Goal: Information Seeking & Learning: Learn about a topic

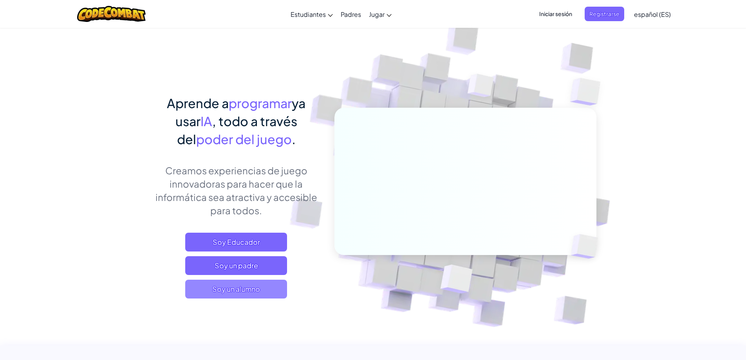
click at [225, 281] on span "Soy un alumno" at bounding box center [236, 288] width 102 height 19
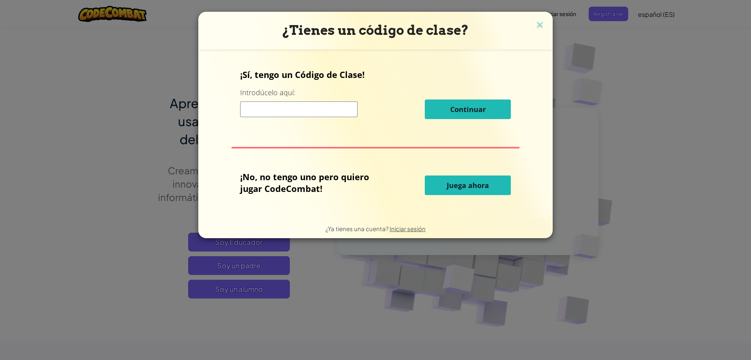
click at [474, 187] on font "Juega ahora" at bounding box center [468, 184] width 42 height 9
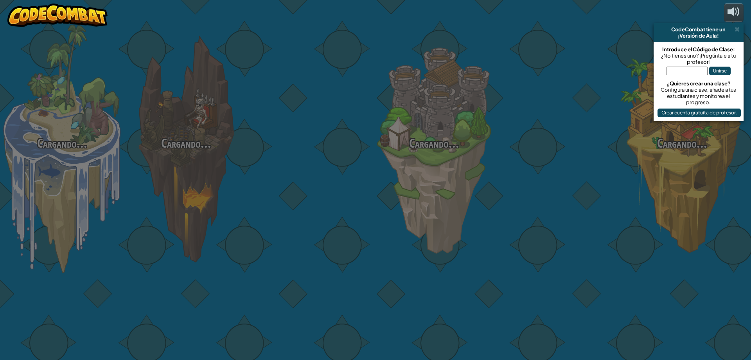
select select "es-ES"
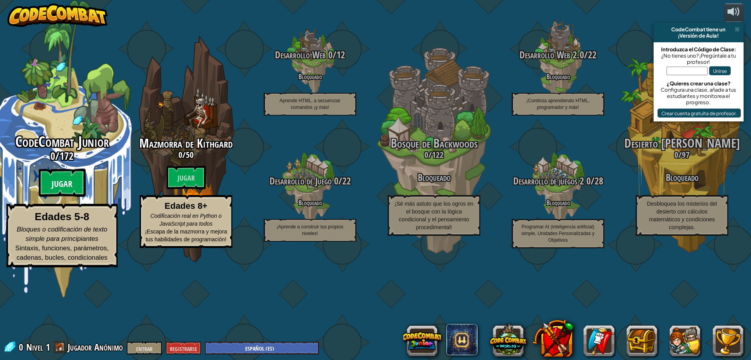
click at [67, 197] on btn "Jugar" at bounding box center [62, 183] width 47 height 28
select select "es-ES"
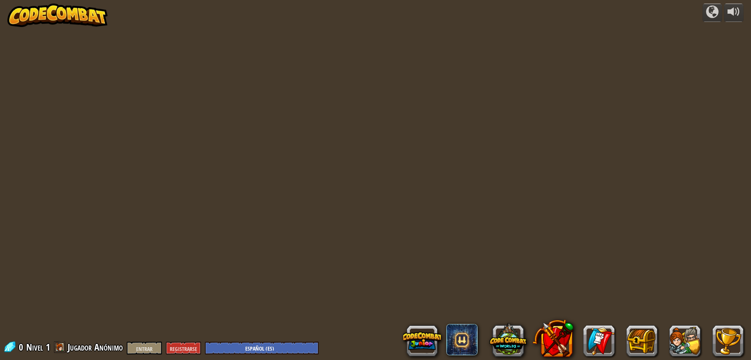
select select "es-ES"
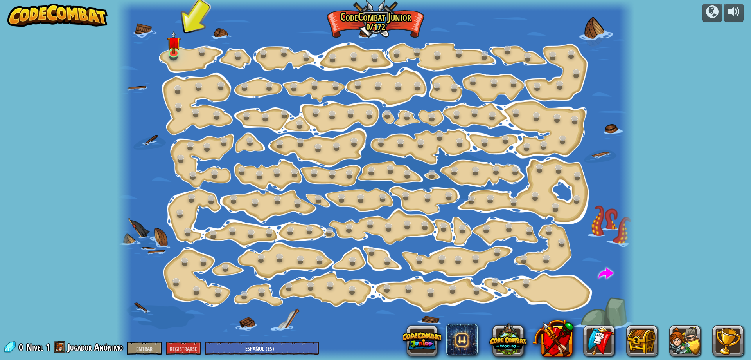
click at [676, 194] on div "Desarrollado por Cambio de Paso (Bloqueado) Cambie los argumentos del paso. Ve …" at bounding box center [375, 180] width 751 height 360
click at [735, 13] on div at bounding box center [734, 11] width 13 height 13
click at [174, 50] on img at bounding box center [174, 36] width 14 height 31
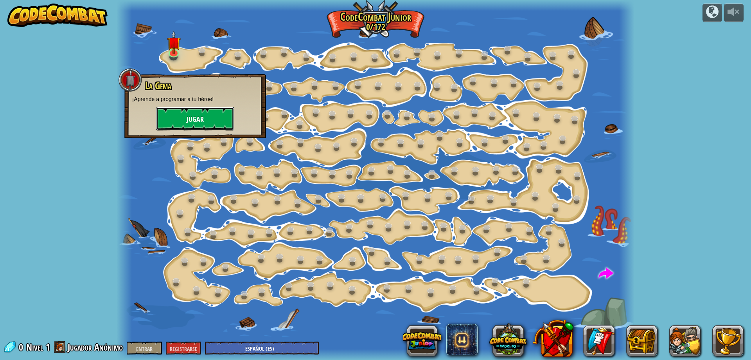
click at [204, 120] on button "Jugar" at bounding box center [195, 118] width 78 height 23
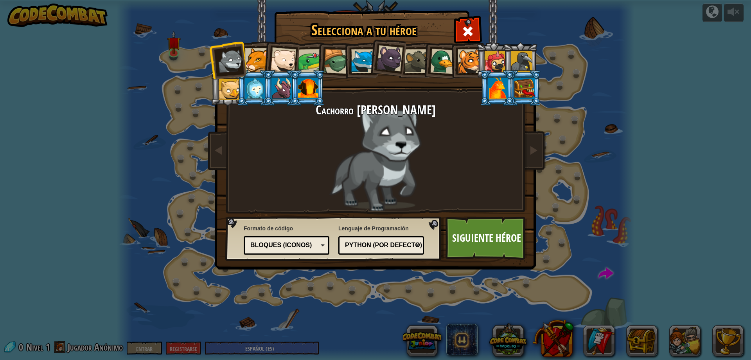
click at [323, 245] on div "Bloques (iconos)" at bounding box center [287, 245] width 76 height 12
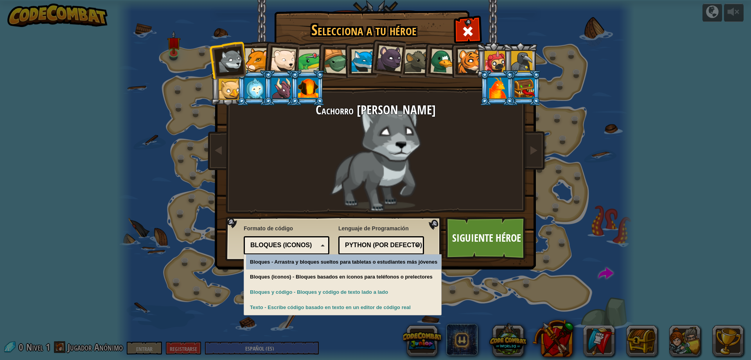
click at [323, 245] on div "Bloques (iconos)" at bounding box center [287, 245] width 76 height 12
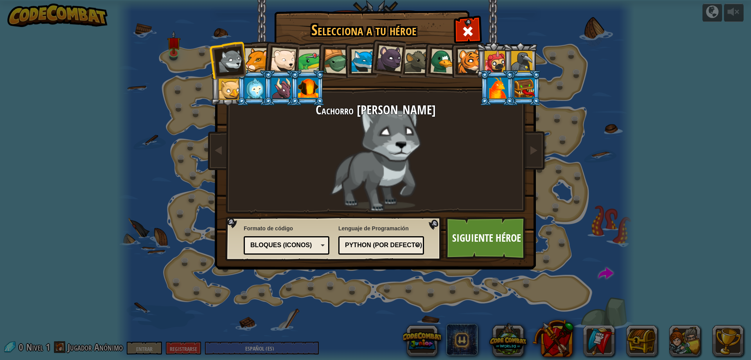
click at [251, 89] on div at bounding box center [255, 87] width 20 height 21
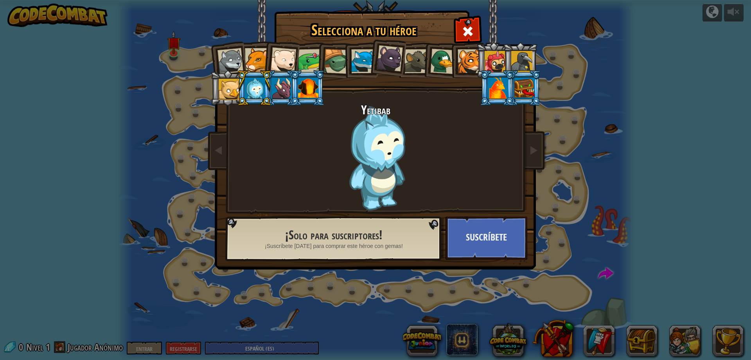
click at [286, 90] on div at bounding box center [282, 87] width 20 height 21
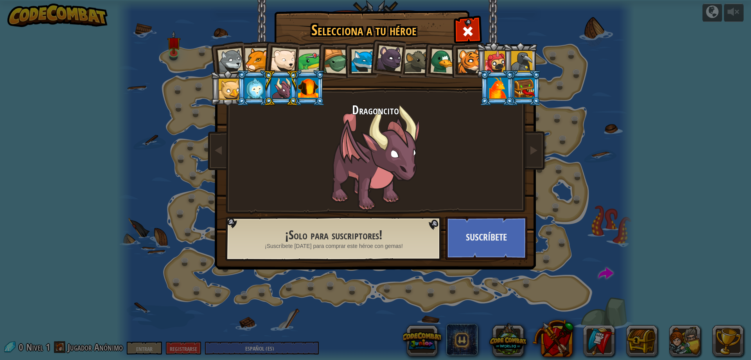
click at [310, 90] on div at bounding box center [308, 87] width 20 height 21
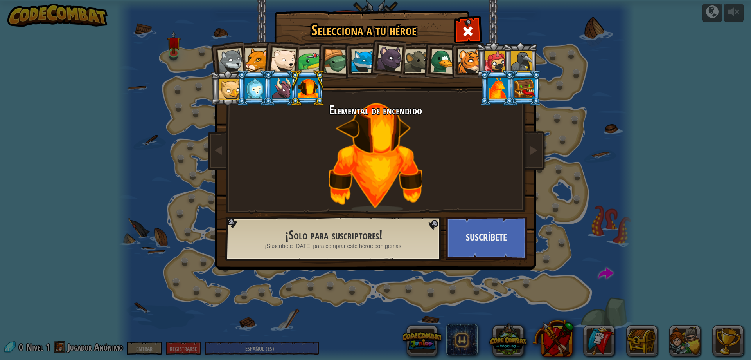
click at [494, 88] on div at bounding box center [498, 87] width 20 height 21
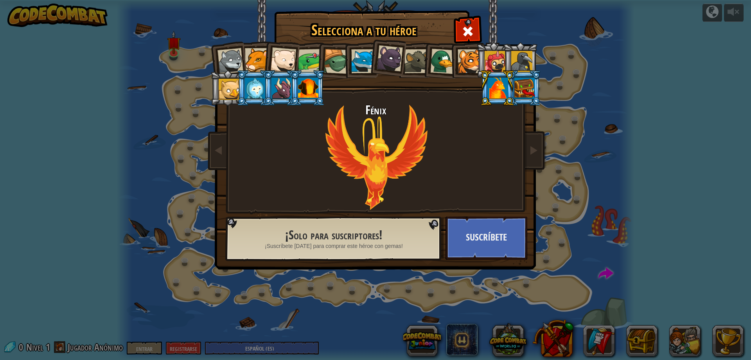
click at [517, 89] on div at bounding box center [525, 87] width 20 height 21
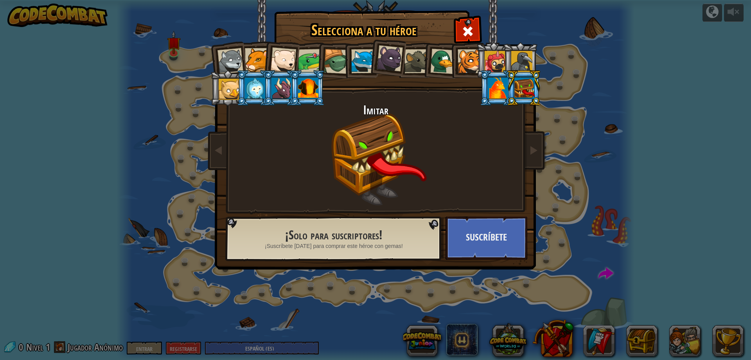
click at [511, 60] on li at bounding box center [520, 60] width 35 height 36
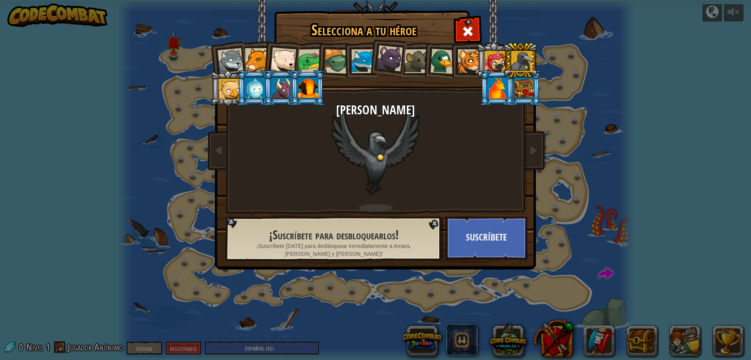
click at [492, 59] on div at bounding box center [495, 61] width 21 height 21
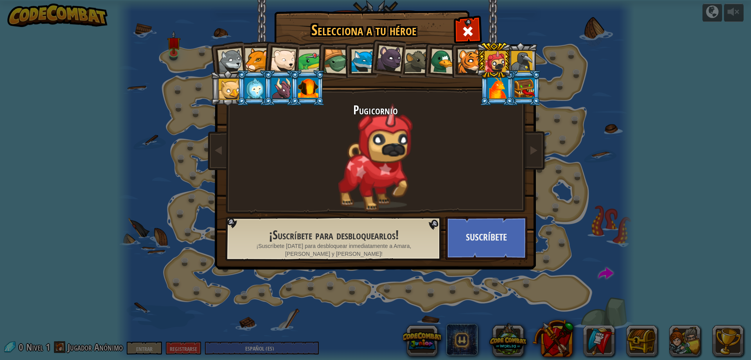
click at [465, 59] on div at bounding box center [470, 61] width 24 height 24
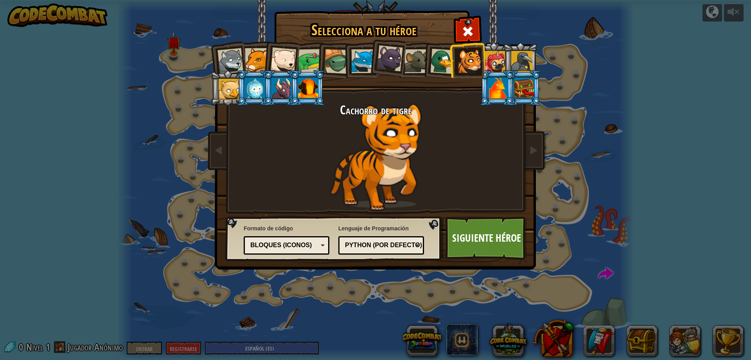
click at [419, 59] on div at bounding box center [417, 61] width 24 height 24
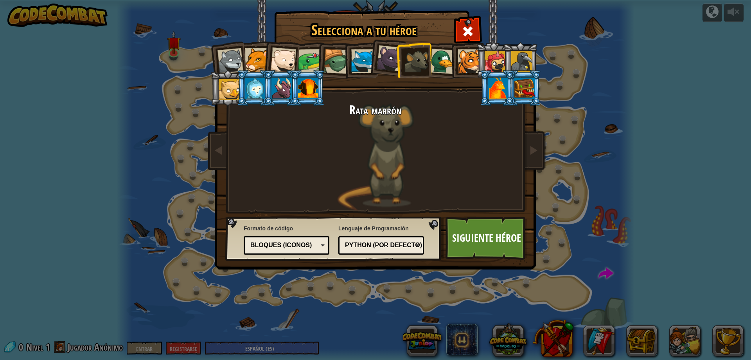
click at [432, 63] on div at bounding box center [443, 61] width 25 height 25
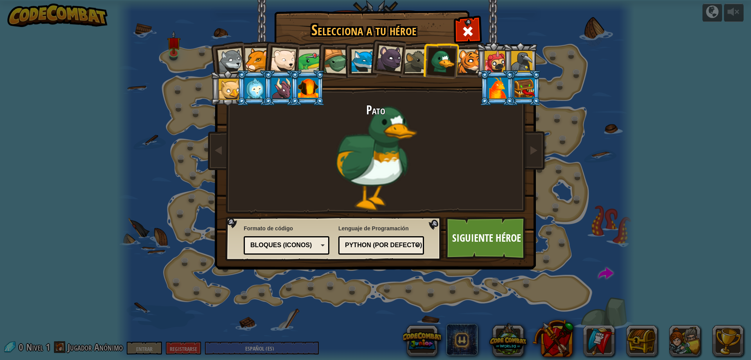
click at [489, 92] on div at bounding box center [498, 87] width 20 height 21
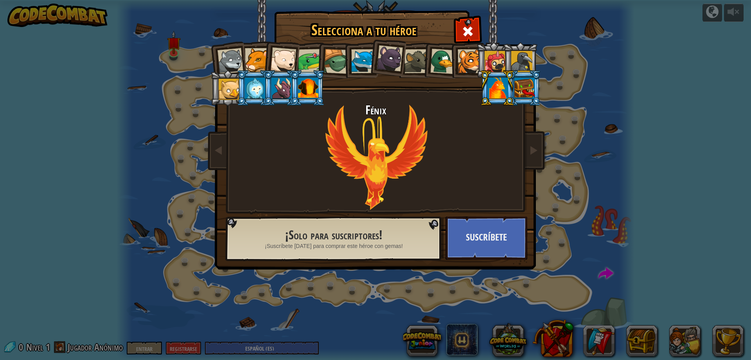
click at [302, 98] on div at bounding box center [308, 87] width 20 height 21
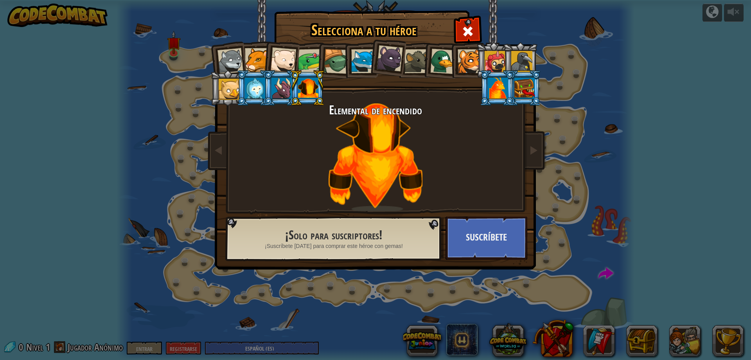
click at [284, 86] on div at bounding box center [282, 87] width 20 height 21
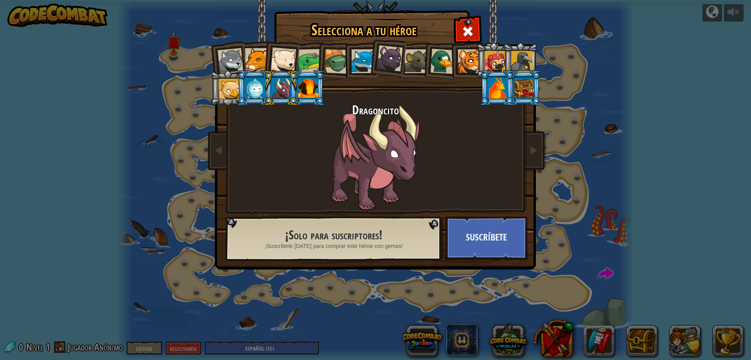
click at [254, 54] on div at bounding box center [257, 60] width 24 height 24
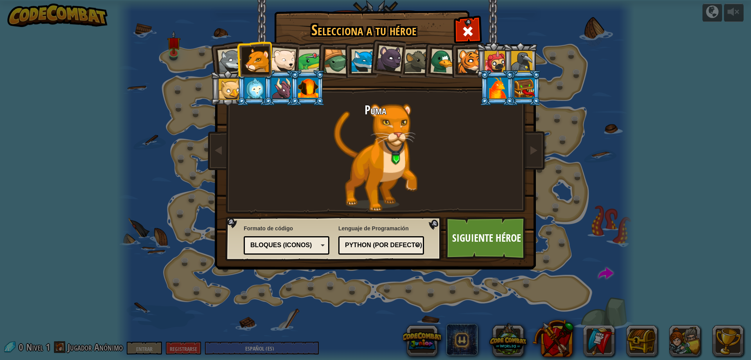
click at [236, 59] on div at bounding box center [231, 61] width 26 height 26
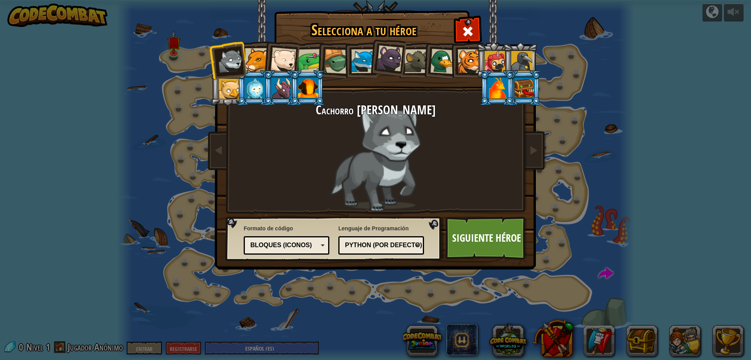
click at [293, 61] on div at bounding box center [283, 60] width 26 height 26
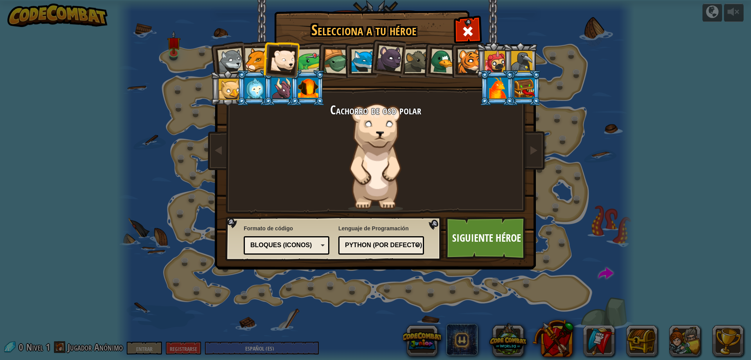
click at [311, 63] on div at bounding box center [310, 61] width 24 height 24
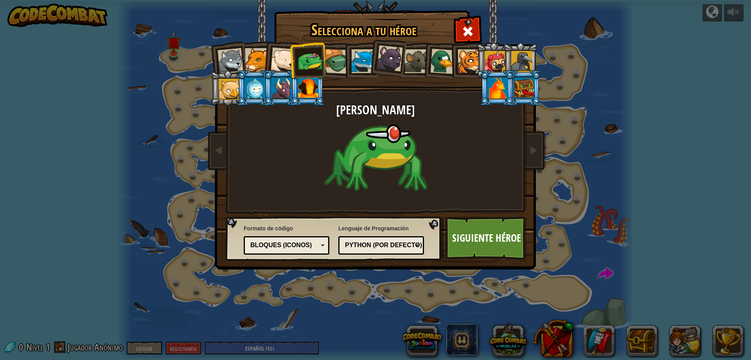
click at [337, 60] on div at bounding box center [336, 61] width 25 height 25
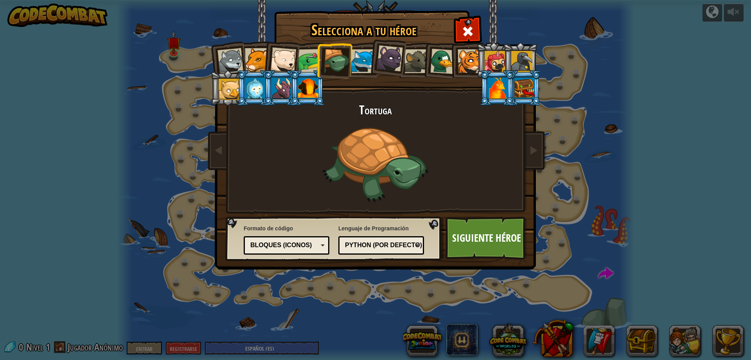
click at [348, 63] on div at bounding box center [336, 61] width 25 height 25
click at [365, 63] on div at bounding box center [363, 61] width 24 height 24
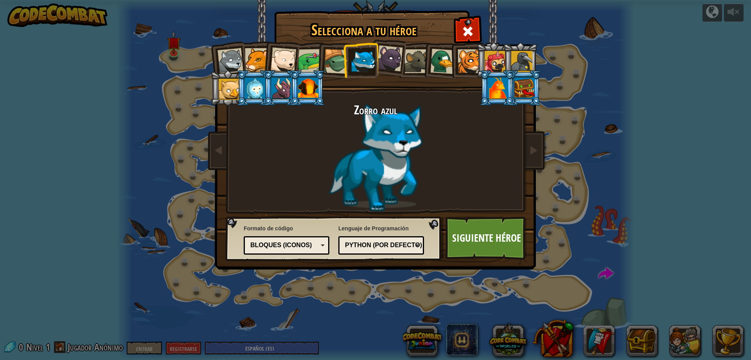
click at [320, 243] on div "Bloques (iconos)" at bounding box center [287, 245] width 76 height 12
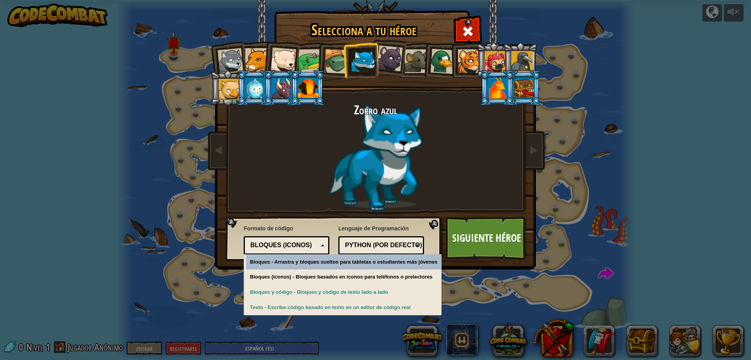
click at [413, 245] on font "Python (por defecto)" at bounding box center [383, 244] width 77 height 7
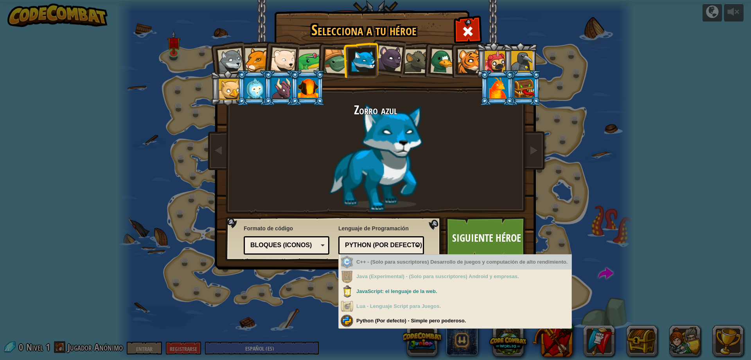
click at [402, 245] on font "Python (por defecto)" at bounding box center [383, 244] width 77 height 7
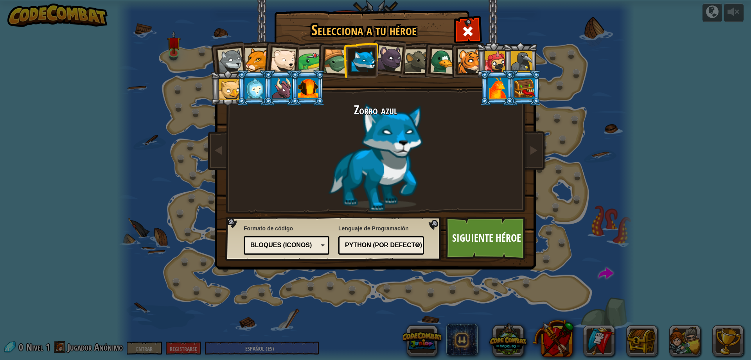
click at [373, 250] on div "Python (por defecto)" at bounding box center [382, 245] width 76 height 12
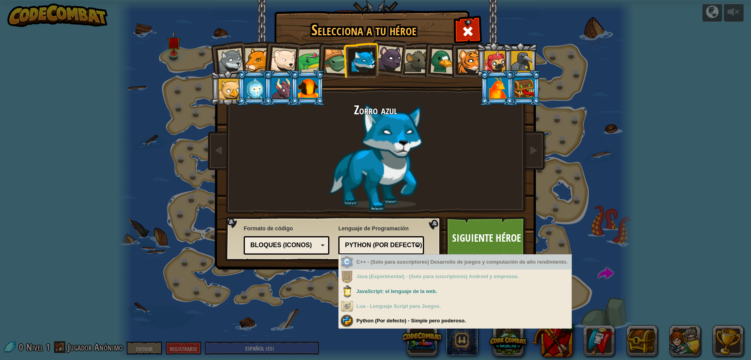
click at [307, 247] on font "Bloques (iconos)" at bounding box center [280, 244] width 61 height 7
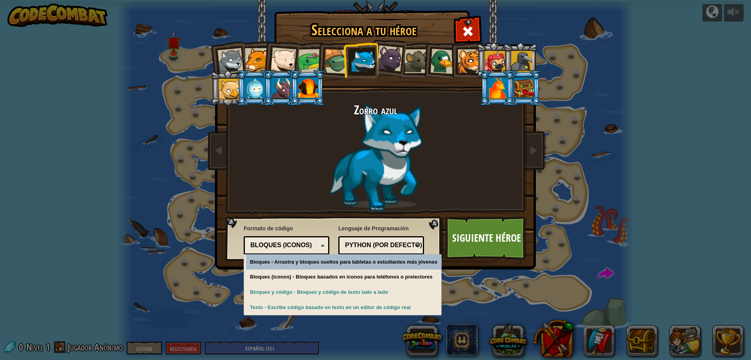
click at [307, 247] on font "Bloques (iconos)" at bounding box center [280, 244] width 61 height 7
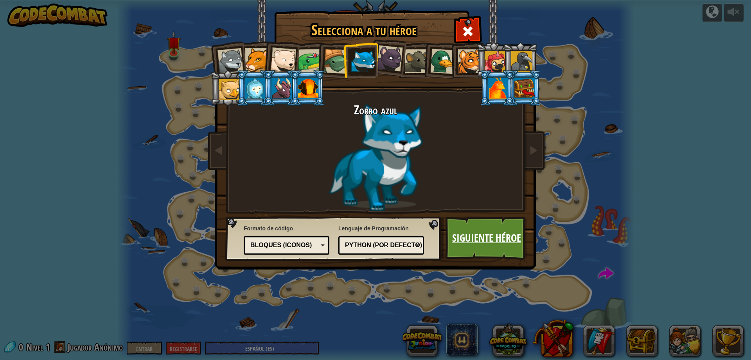
click at [470, 236] on font "Siguiente héroe" at bounding box center [486, 238] width 69 height 14
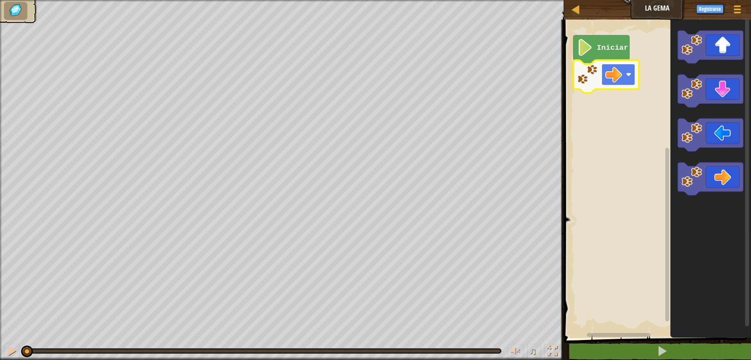
click at [621, 78] on image "Espacio de trabajo de Blockly" at bounding box center [613, 74] width 17 height 17
click at [611, 52] on icon "Espacio de trabajo de Blockly" at bounding box center [602, 49] width 56 height 29
click at [602, 51] on text "Iniciar" at bounding box center [612, 47] width 31 height 9
click at [596, 52] on icon "Espacio de trabajo de Blockly" at bounding box center [602, 49] width 56 height 29
click at [653, 86] on rect "Espacio de trabajo de Blockly" at bounding box center [656, 177] width 189 height 322
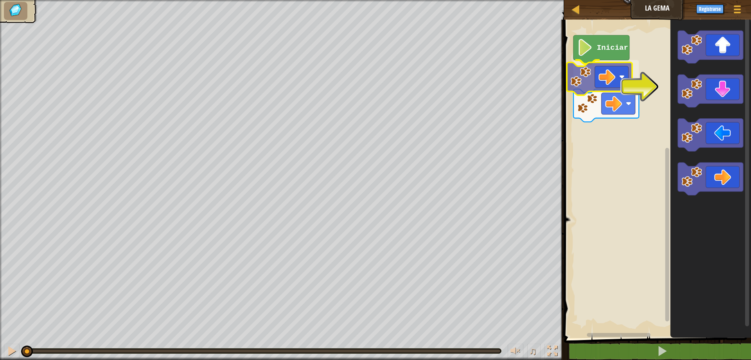
click at [605, 81] on div "Iniciar" at bounding box center [656, 177] width 189 height 322
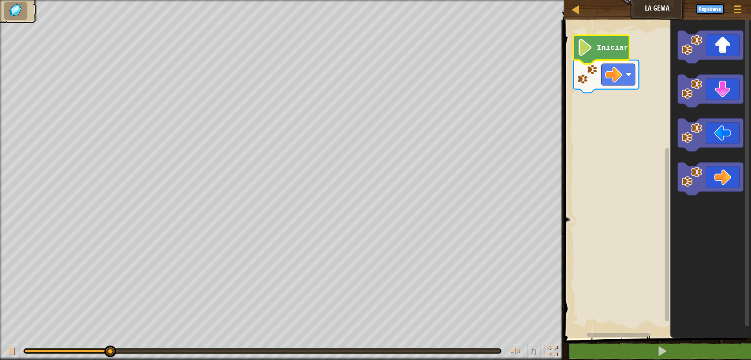
click at [590, 45] on image "Espacio de trabajo de Blockly" at bounding box center [585, 47] width 16 height 17
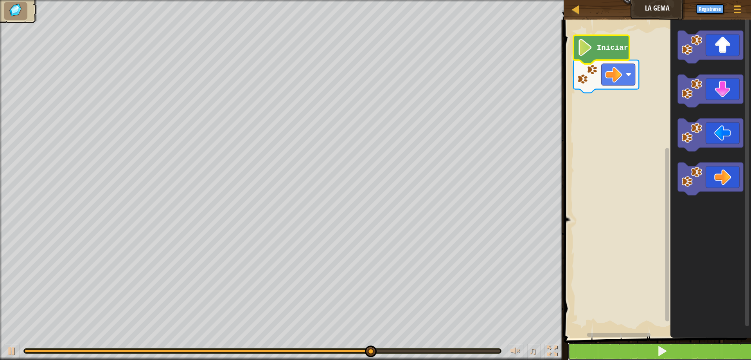
click at [670, 351] on button at bounding box center [662, 351] width 189 height 18
click at [654, 355] on button at bounding box center [662, 351] width 189 height 18
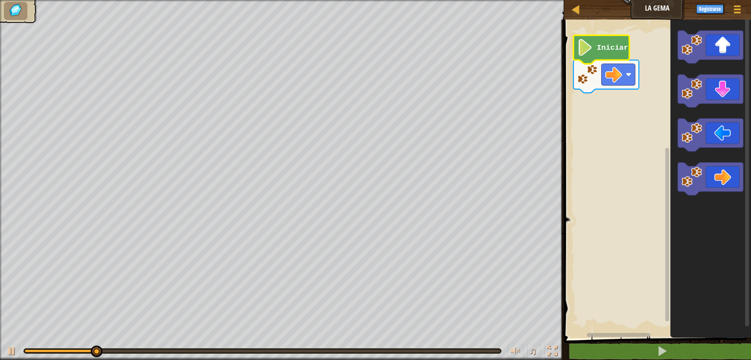
click at [606, 50] on text "Iniciar" at bounding box center [612, 47] width 31 height 9
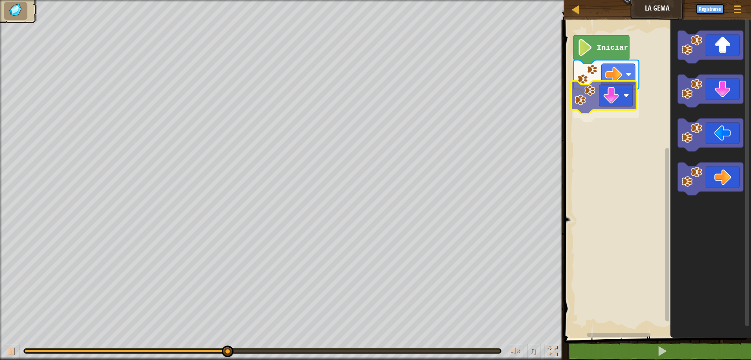
click at [603, 98] on div "Iniciar" at bounding box center [656, 177] width 189 height 322
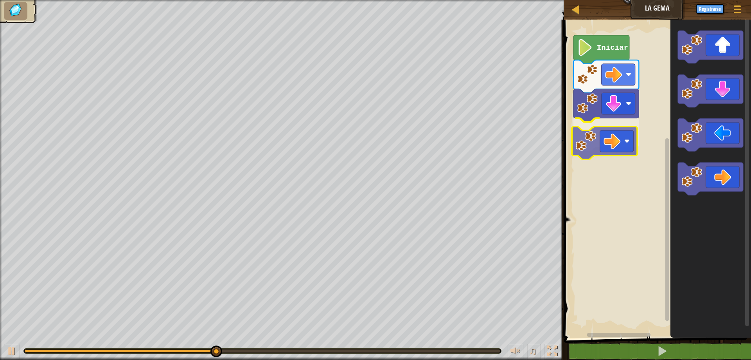
click at [611, 142] on div "Iniciar" at bounding box center [656, 177] width 189 height 322
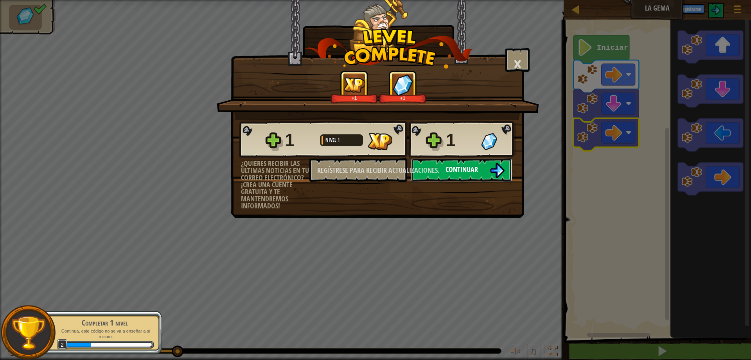
click at [469, 168] on font "Continuar" at bounding box center [462, 169] width 32 height 10
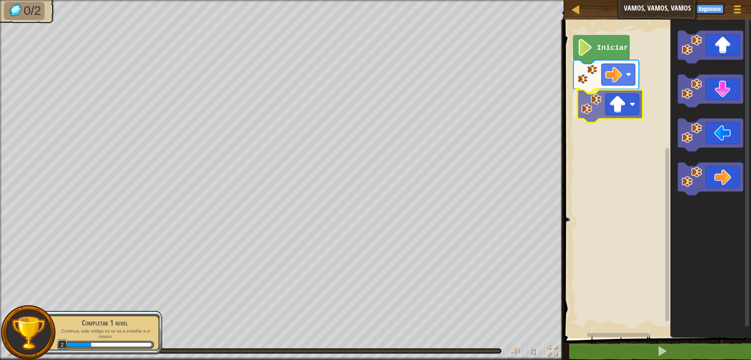
click at [618, 112] on div "Iniciar" at bounding box center [656, 177] width 189 height 322
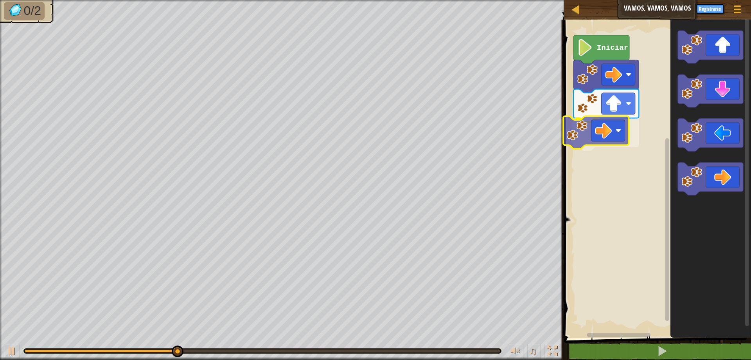
click at [608, 131] on div "Iniciar" at bounding box center [656, 177] width 189 height 322
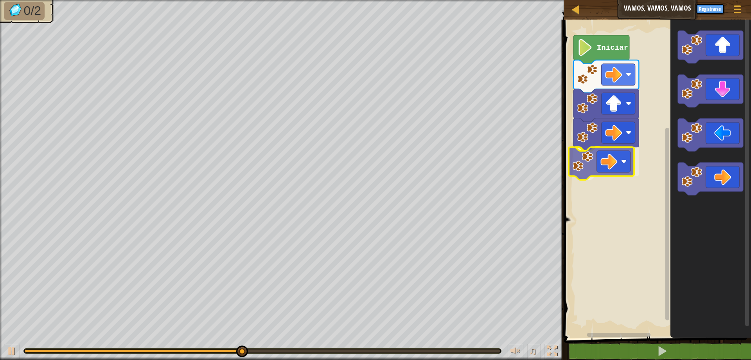
click at [608, 162] on div "Iniciar" at bounding box center [656, 177] width 189 height 322
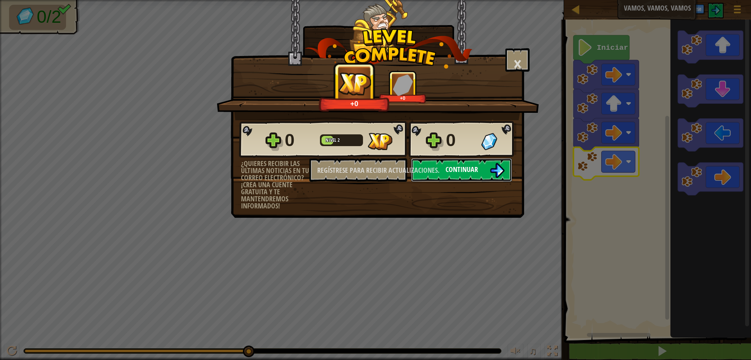
click at [472, 169] on font "Continuar" at bounding box center [462, 169] width 32 height 10
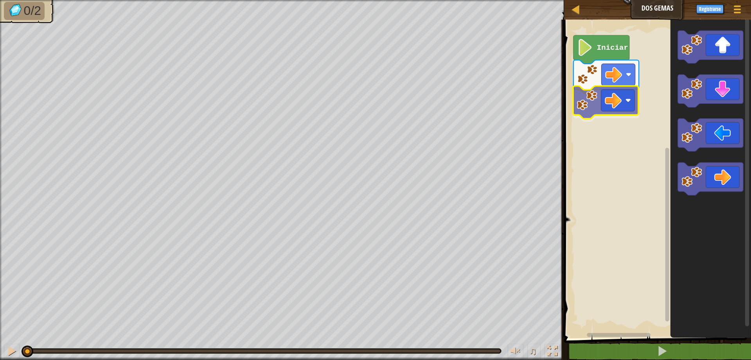
click at [616, 102] on div "Iniciar" at bounding box center [656, 177] width 189 height 322
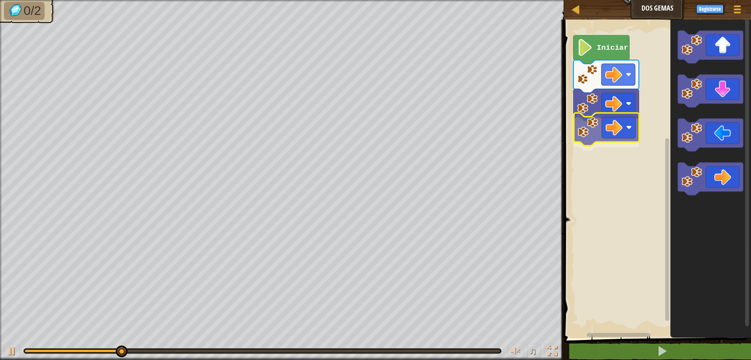
click at [620, 131] on div "Iniciar" at bounding box center [656, 177] width 189 height 322
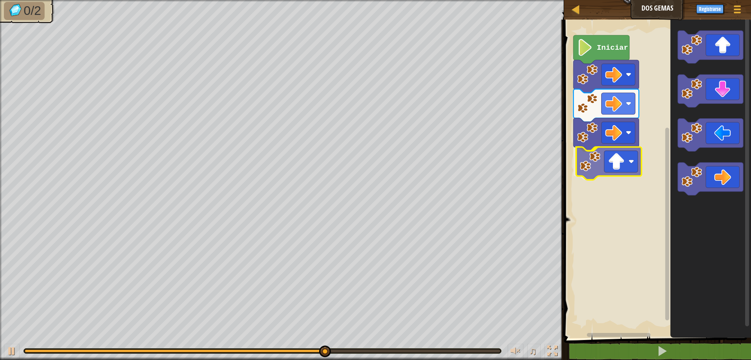
click at [605, 174] on div "Iniciar" at bounding box center [656, 177] width 189 height 322
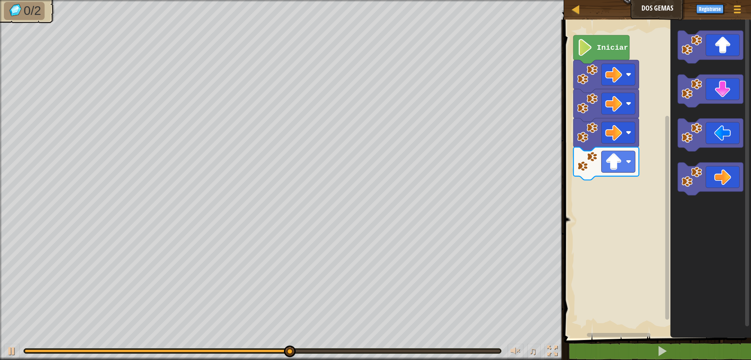
click at [562, 179] on div "Iniciar" at bounding box center [656, 177] width 189 height 322
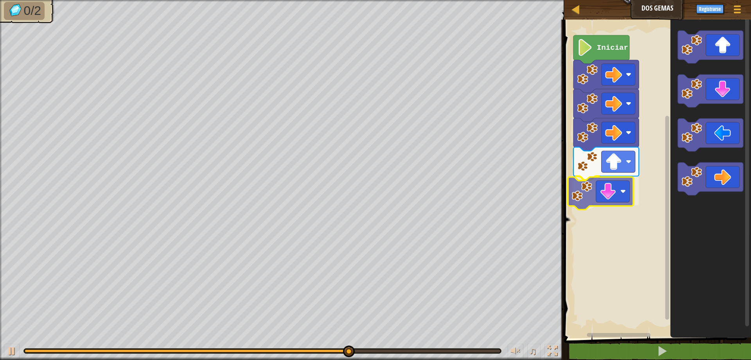
click at [620, 192] on div "Iniciar" at bounding box center [656, 177] width 189 height 322
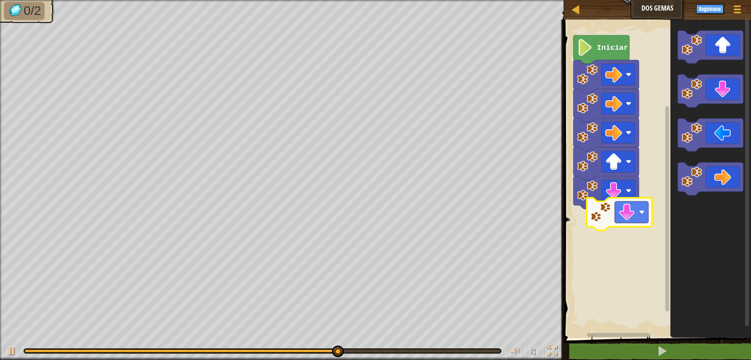
click at [611, 224] on div "Iniciar" at bounding box center [656, 177] width 189 height 322
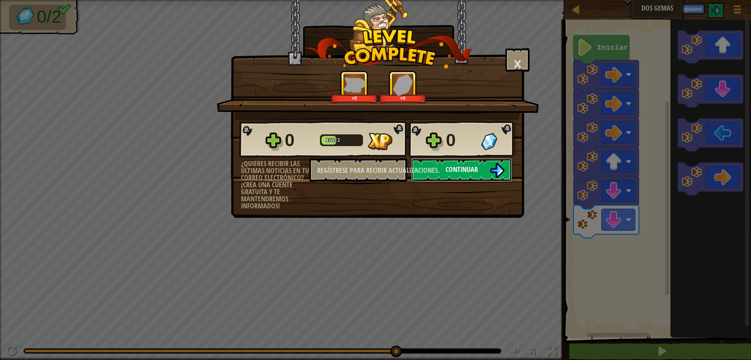
click at [441, 168] on button "Continuar" at bounding box center [461, 169] width 101 height 23
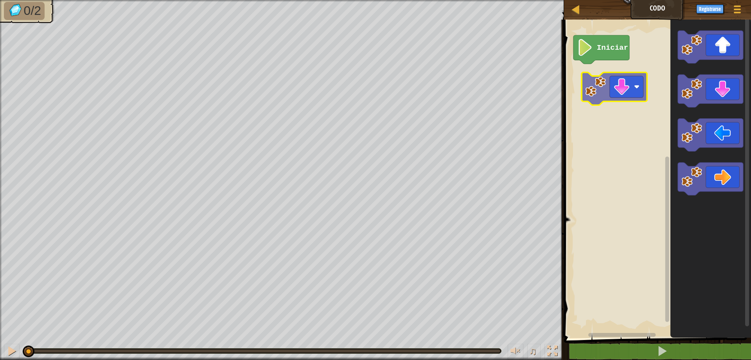
click at [611, 90] on div "Iniciar" at bounding box center [656, 177] width 189 height 322
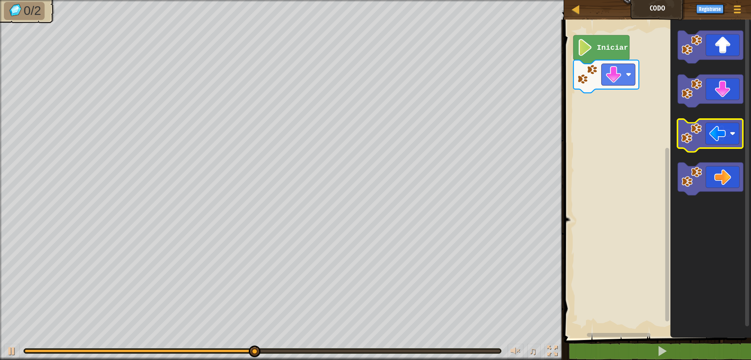
click at [717, 134] on icon "Espacio de trabajo de Blockly" at bounding box center [710, 135] width 65 height 33
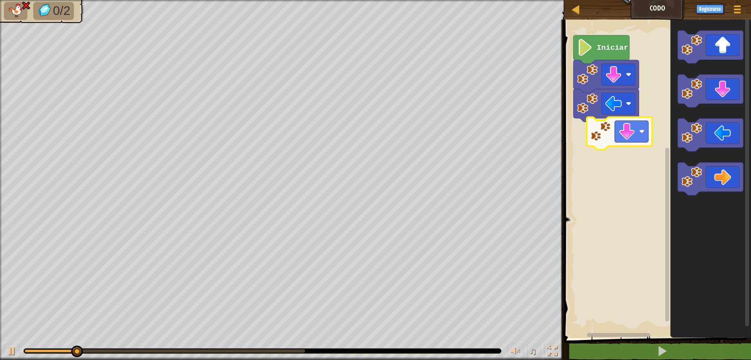
click at [624, 137] on div "Iniciar" at bounding box center [656, 177] width 189 height 322
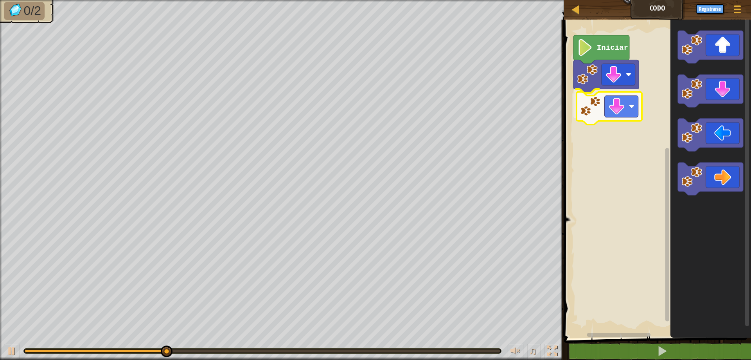
click at [607, 116] on div "Iniciar" at bounding box center [656, 177] width 189 height 322
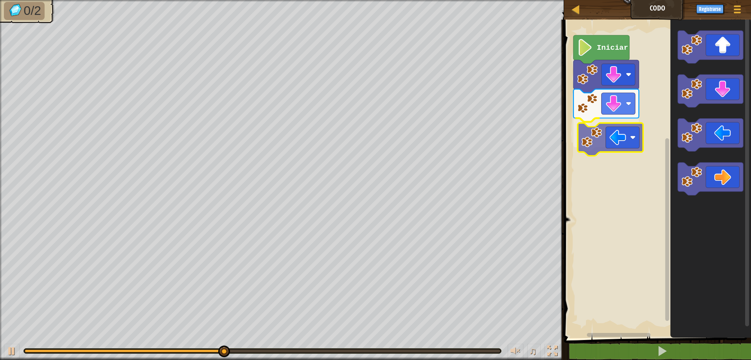
click at [614, 143] on div "Iniciar" at bounding box center [656, 177] width 189 height 322
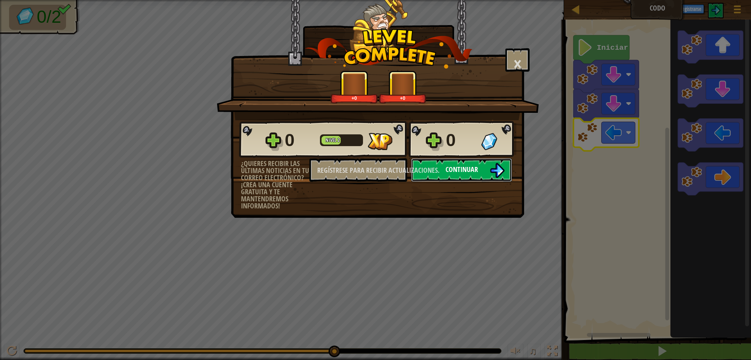
click at [477, 170] on font "Continuar" at bounding box center [462, 169] width 32 height 10
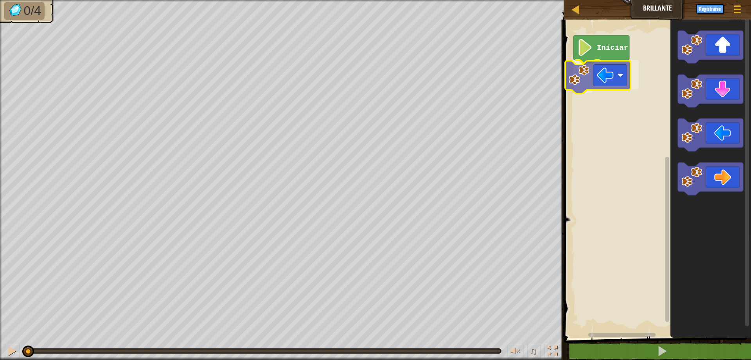
click at [602, 72] on div "Iniciar" at bounding box center [656, 177] width 189 height 322
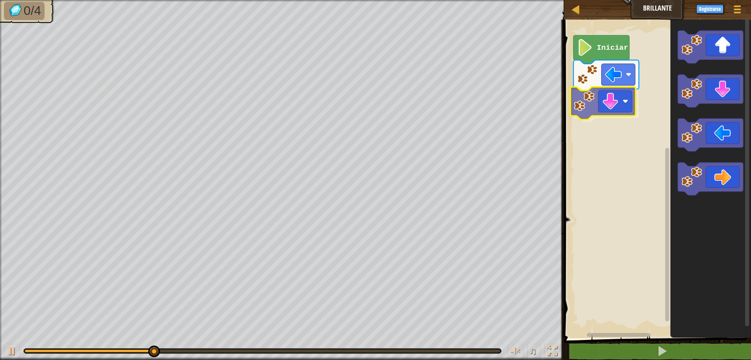
click at [608, 102] on div "Iniciar" at bounding box center [656, 177] width 189 height 322
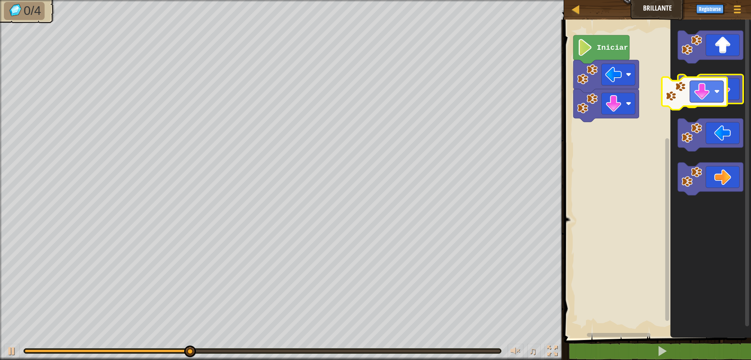
click at [714, 96] on icon "Espacio de trabajo de Blockly" at bounding box center [710, 91] width 65 height 33
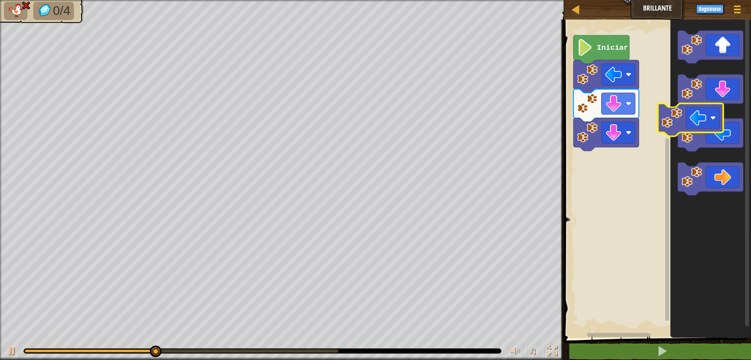
click at [712, 132] on icon "Espacio de trabajo de Blockly" at bounding box center [710, 135] width 65 height 33
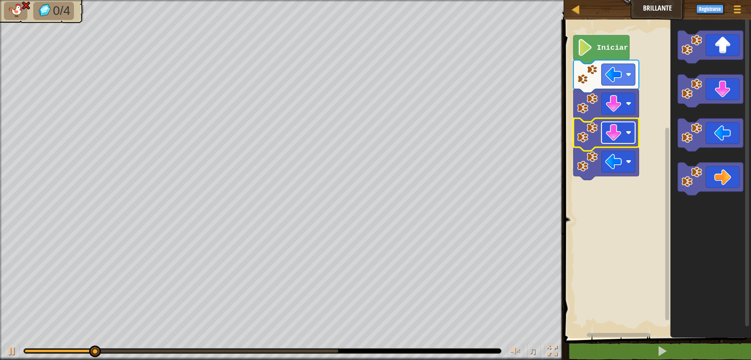
click at [607, 133] on image "Espacio de trabajo de Blockly" at bounding box center [613, 132] width 17 height 17
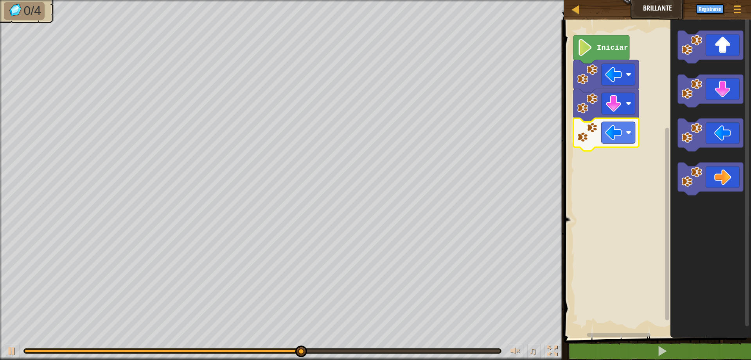
click at [614, 214] on rect "Espacio de trabajo de Blockly" at bounding box center [656, 177] width 189 height 322
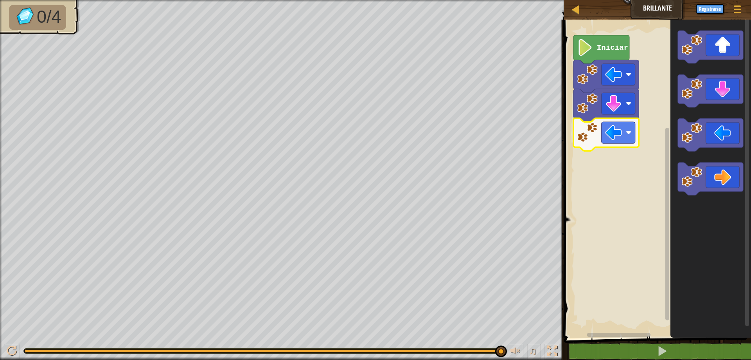
click at [587, 168] on rect "Espacio de trabajo de Blockly" at bounding box center [656, 177] width 189 height 322
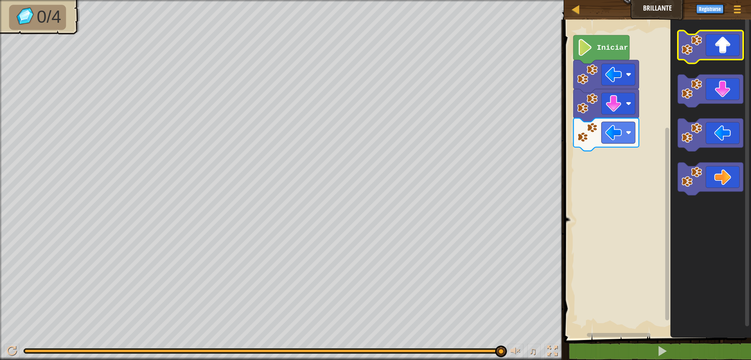
click at [713, 44] on icon "Espacio de trabajo de Blockly" at bounding box center [710, 47] width 65 height 33
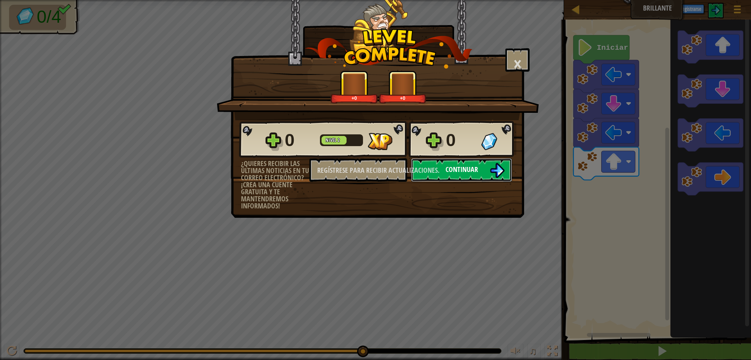
click at [486, 172] on button "Continuar" at bounding box center [461, 169] width 101 height 23
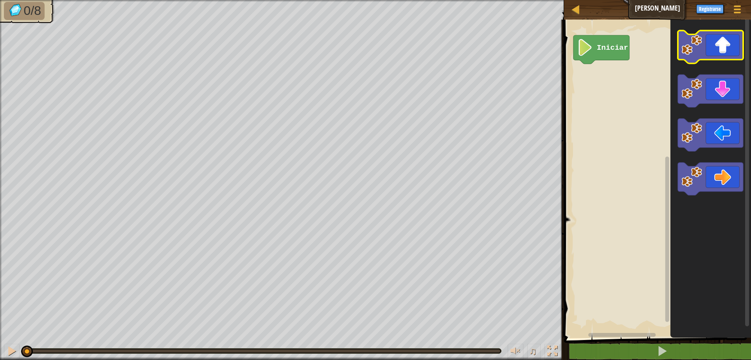
click at [707, 54] on icon "Espacio de trabajo de Blockly" at bounding box center [710, 47] width 65 height 33
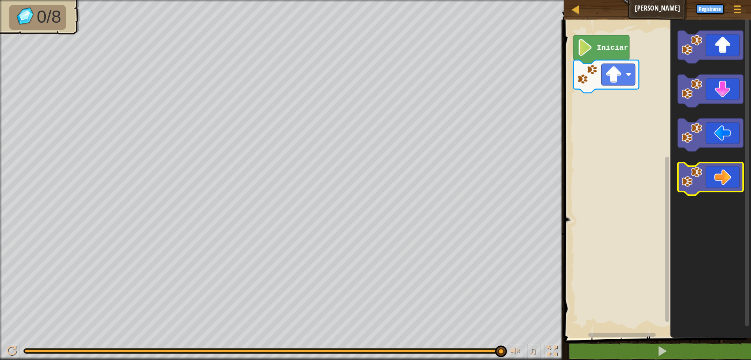
click at [717, 180] on icon "Espacio de trabajo de Blockly" at bounding box center [710, 178] width 65 height 33
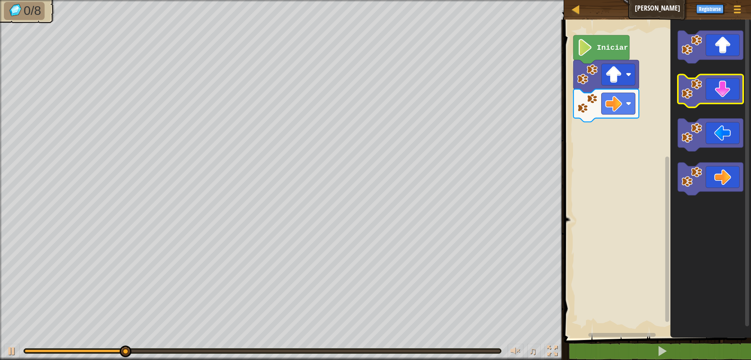
click at [714, 89] on icon "Espacio de trabajo de Blockly" at bounding box center [710, 91] width 65 height 33
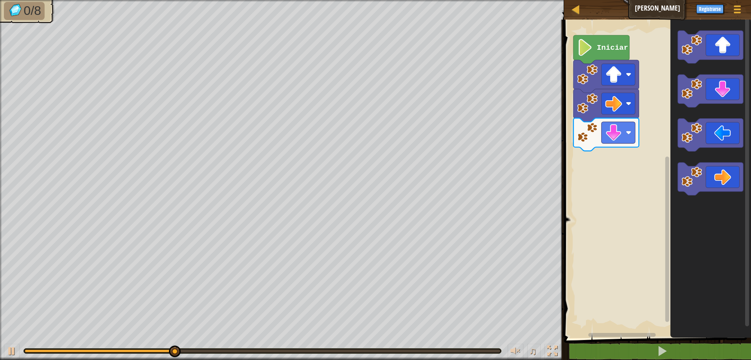
click at [716, 99] on icon "Espacio de trabajo de Blockly" at bounding box center [710, 91] width 65 height 33
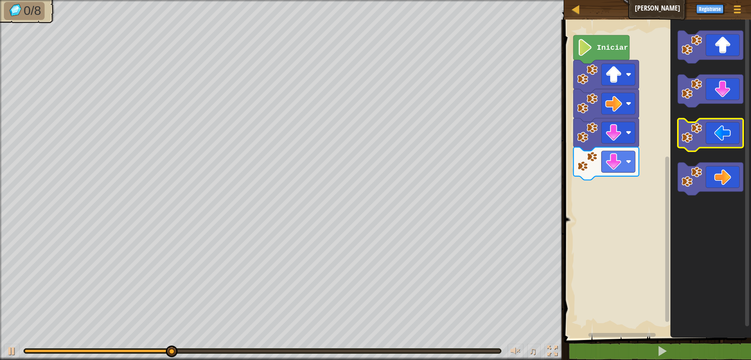
click at [714, 140] on icon "Espacio de trabajo de Blockly" at bounding box center [710, 135] width 65 height 33
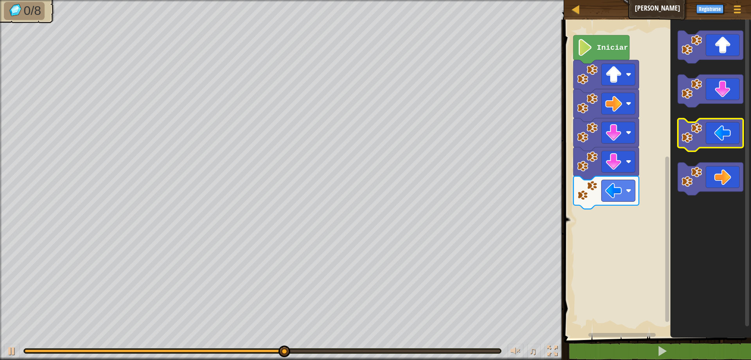
click at [714, 135] on icon "Espacio de trabajo de Blockly" at bounding box center [710, 135] width 65 height 33
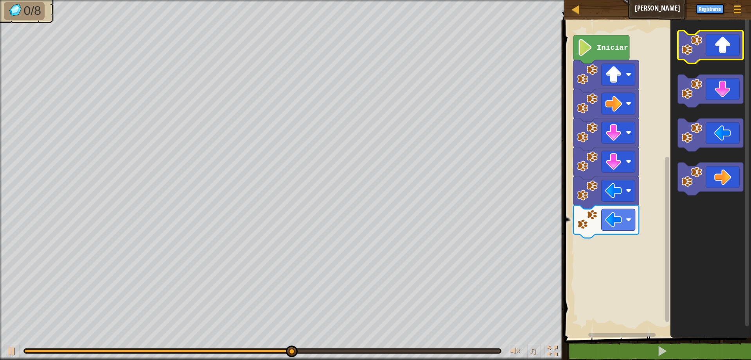
click at [714, 54] on icon "Espacio de trabajo de Blockly" at bounding box center [710, 47] width 65 height 33
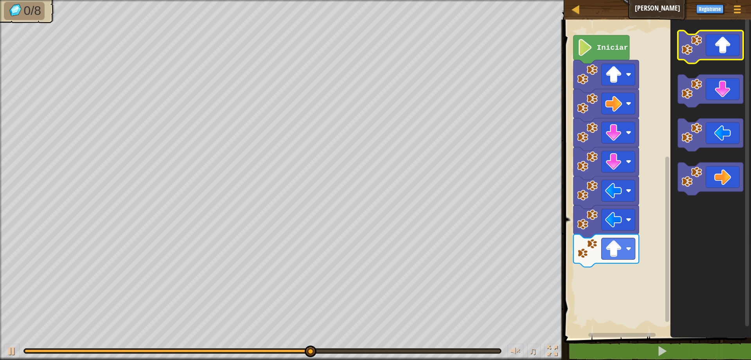
click at [714, 54] on icon "Espacio de trabajo de Blockly" at bounding box center [710, 47] width 65 height 33
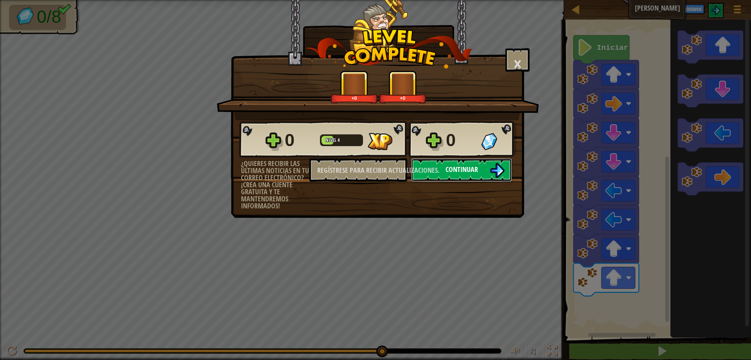
click at [491, 168] on img at bounding box center [497, 170] width 15 height 15
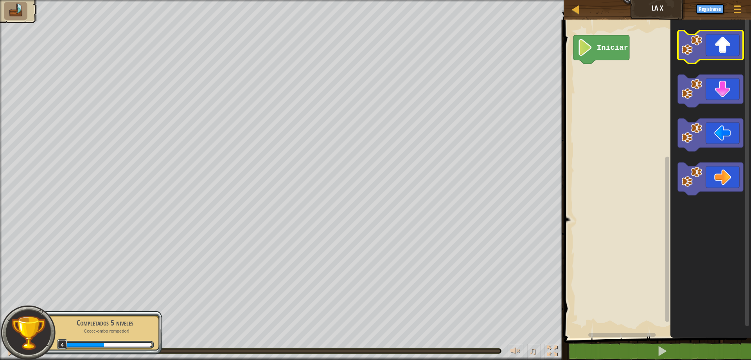
click at [710, 56] on icon "Espacio de trabajo de Blockly" at bounding box center [710, 47] width 65 height 33
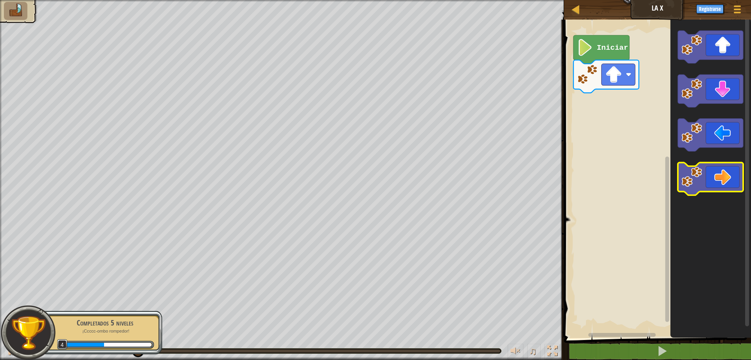
click at [727, 178] on icon "Espacio de trabajo de Blockly" at bounding box center [710, 178] width 65 height 33
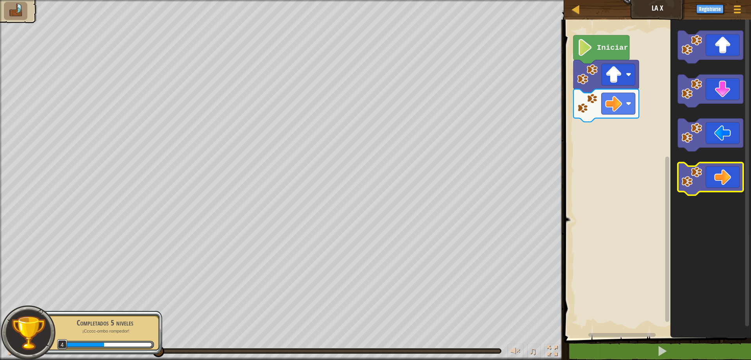
click at [727, 178] on icon "Espacio de trabajo de Blockly" at bounding box center [710, 178] width 65 height 33
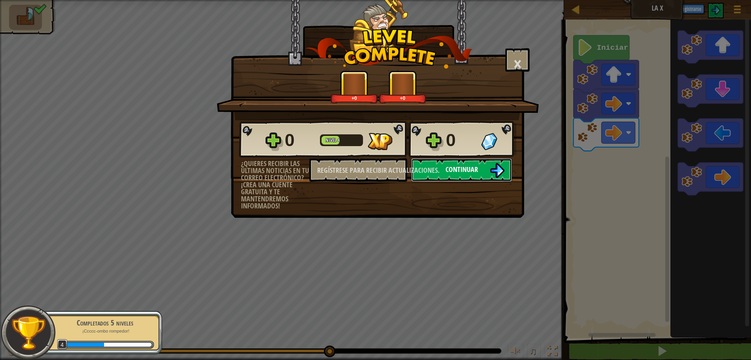
click at [459, 162] on button "Continuar" at bounding box center [461, 169] width 101 height 23
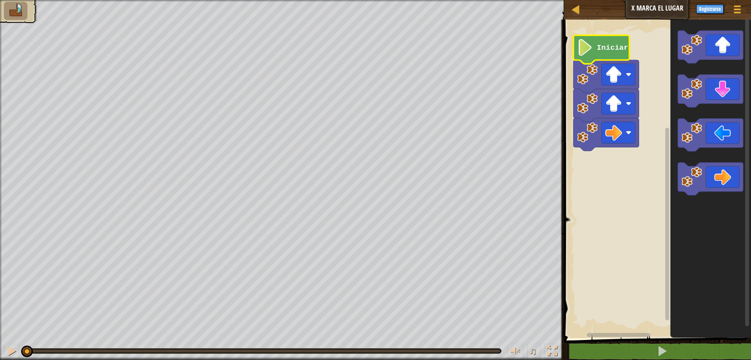
click at [624, 53] on icon "Espacio de trabajo de Blockly" at bounding box center [602, 49] width 56 height 29
click at [590, 144] on icon "Espacio de trabajo de Blockly" at bounding box center [606, 134] width 65 height 33
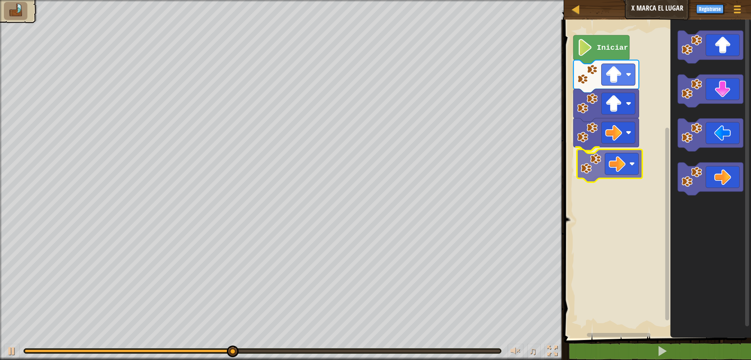
click at [625, 164] on div "Iniciar" at bounding box center [656, 177] width 189 height 322
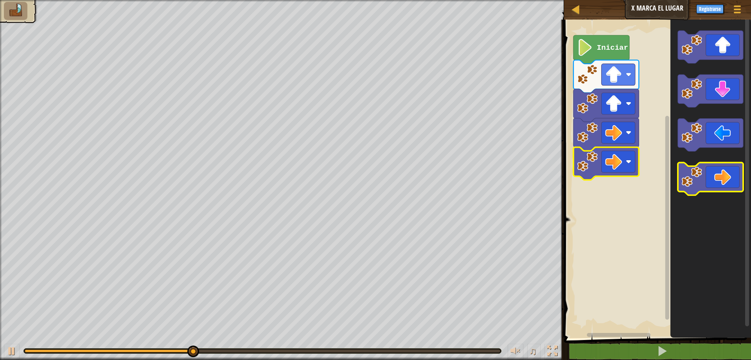
click at [713, 182] on icon "Espacio de trabajo de Blockly" at bounding box center [710, 178] width 65 height 33
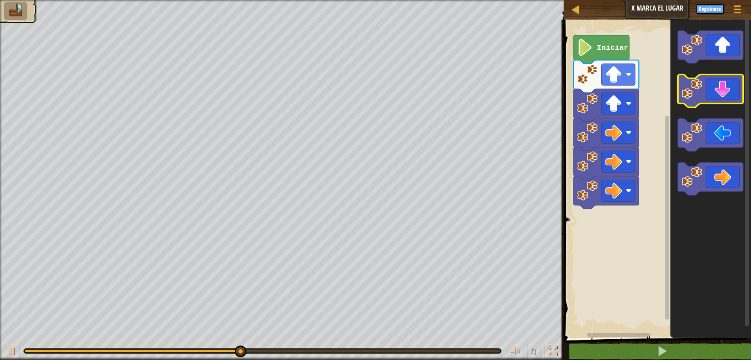
click at [725, 87] on icon "Espacio de trabajo de Blockly" at bounding box center [710, 91] width 65 height 33
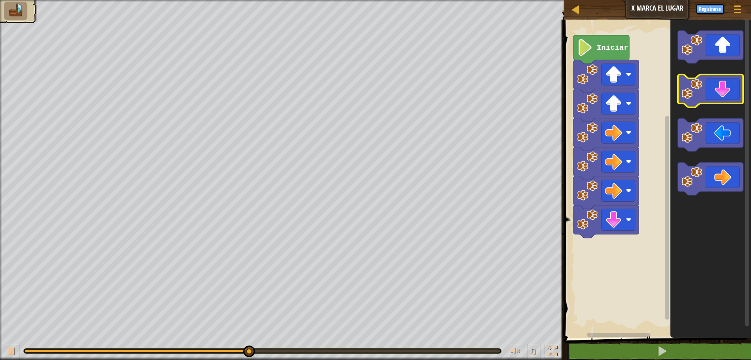
click at [725, 87] on icon "Espacio de trabajo de Blockly" at bounding box center [710, 91] width 65 height 33
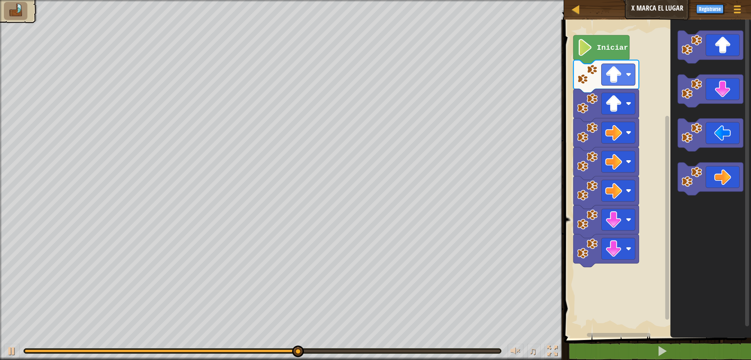
click at [715, 134] on icon "Espacio de trabajo de Blockly" at bounding box center [710, 135] width 65 height 33
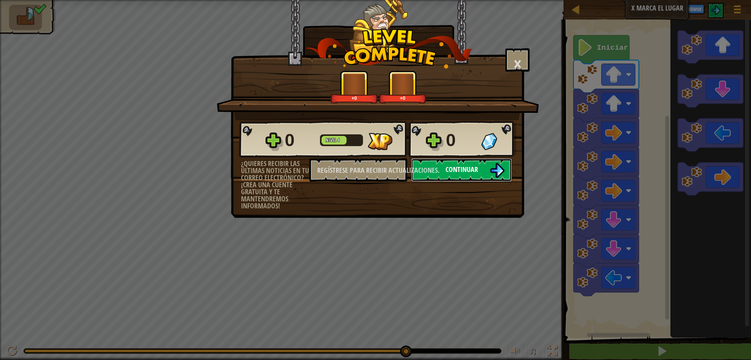
click at [474, 173] on font "Continuar" at bounding box center [462, 169] width 32 height 10
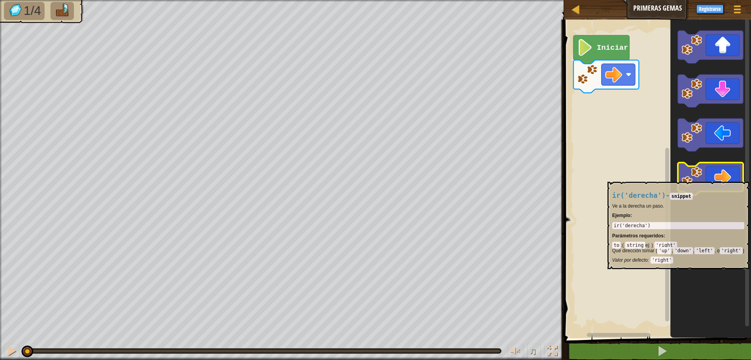
click at [711, 178] on icon "Espacio de trabajo de Blockly" at bounding box center [710, 178] width 65 height 33
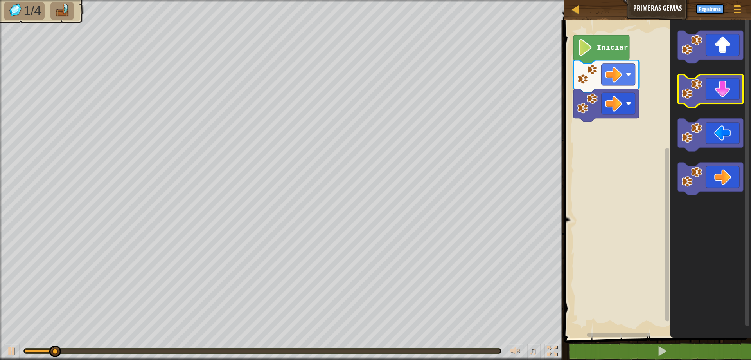
click at [728, 90] on icon "Espacio de trabajo de Blockly" at bounding box center [710, 91] width 65 height 33
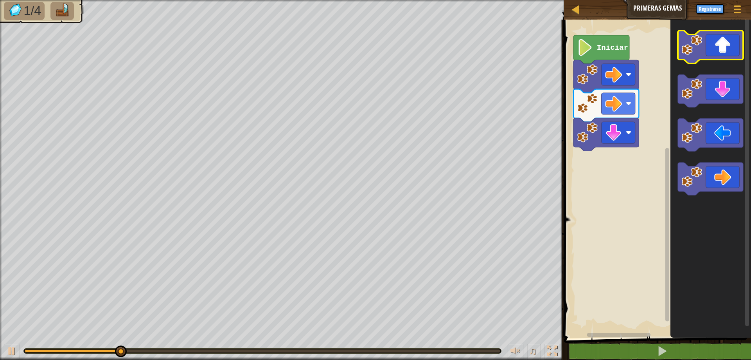
click at [725, 54] on icon "Espacio de trabajo de Blockly" at bounding box center [710, 47] width 65 height 33
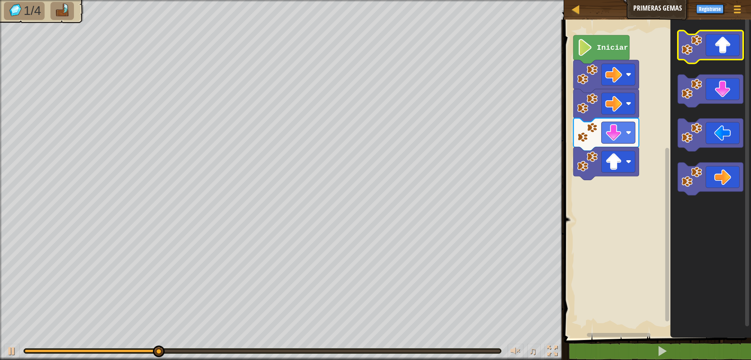
click at [724, 52] on icon "Espacio de trabajo de Blockly" at bounding box center [710, 47] width 65 height 33
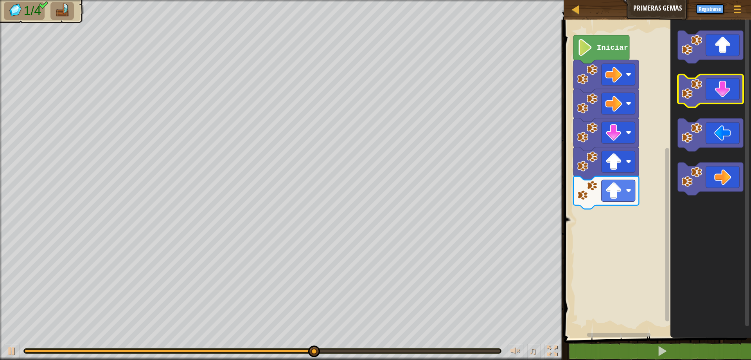
click at [723, 102] on icon "Espacio de trabajo de Blockly" at bounding box center [710, 91] width 65 height 33
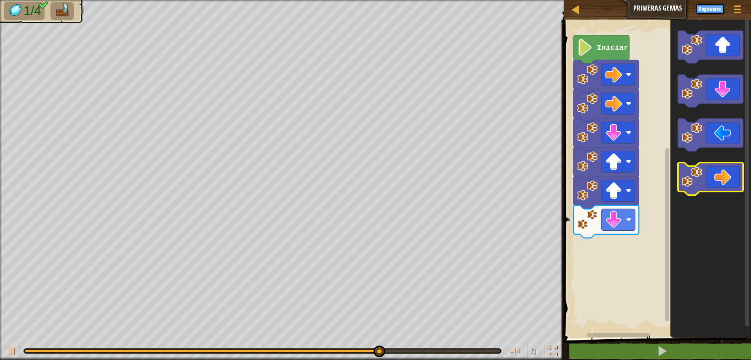
click at [731, 177] on icon "Espacio de trabajo de Blockly" at bounding box center [710, 178] width 65 height 33
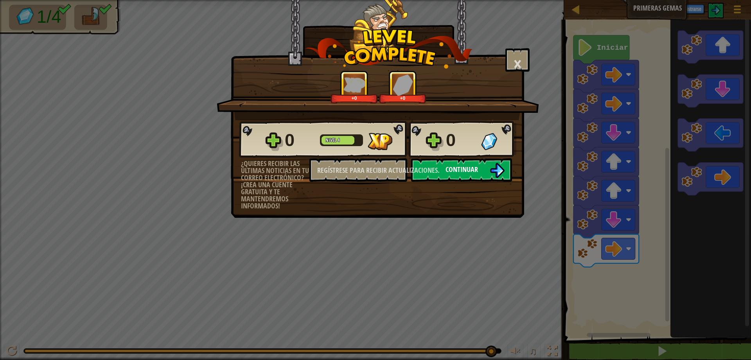
click at [496, 165] on img at bounding box center [497, 170] width 15 height 15
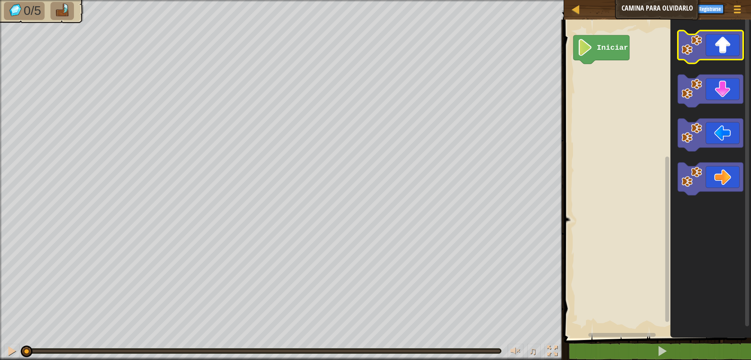
click at [710, 54] on icon "Espacio de trabajo de Blockly" at bounding box center [710, 47] width 65 height 33
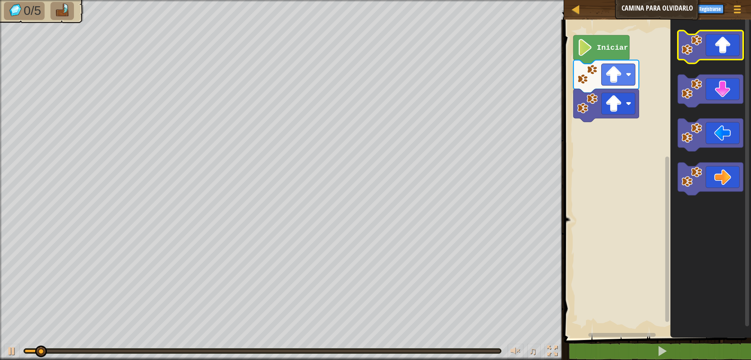
click at [710, 54] on icon "Espacio de trabajo de Blockly" at bounding box center [710, 47] width 65 height 33
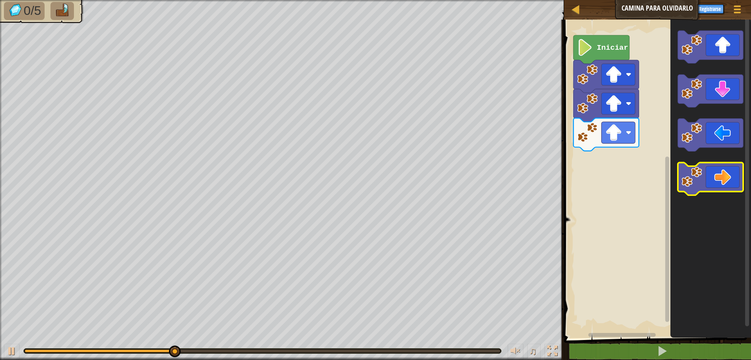
click at [717, 177] on icon "Espacio de trabajo de Blockly" at bounding box center [710, 178] width 65 height 33
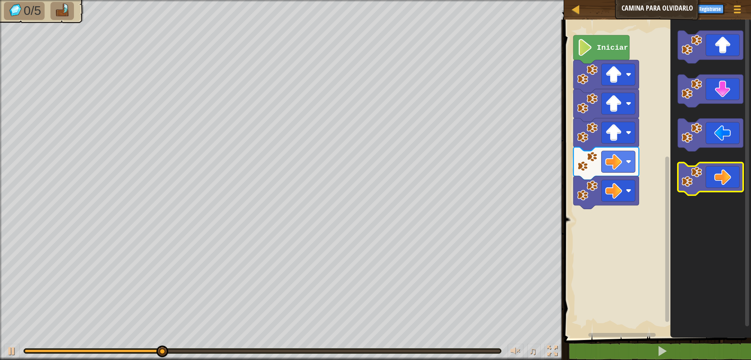
click at [717, 177] on icon "Espacio de trabajo de Blockly" at bounding box center [710, 178] width 65 height 33
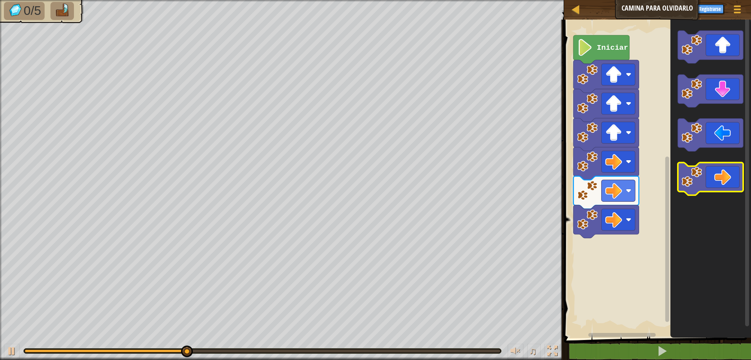
click at [717, 177] on icon "Espacio de trabajo de Blockly" at bounding box center [710, 178] width 65 height 33
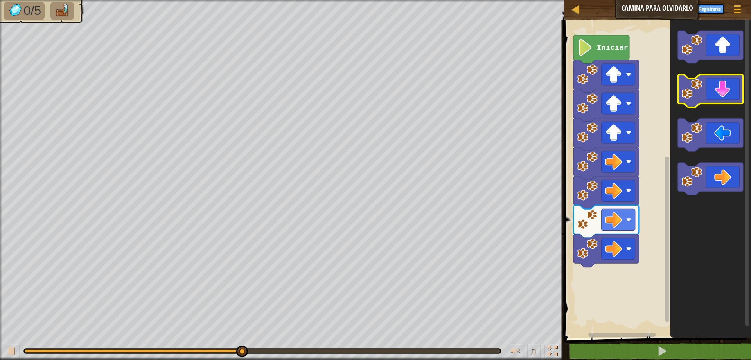
click at [713, 90] on icon "Espacio de trabajo de Blockly" at bounding box center [710, 91] width 65 height 33
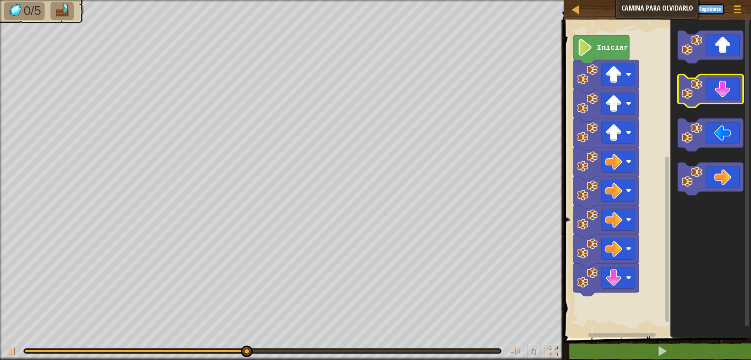
click at [713, 90] on icon "Espacio de trabajo de Blockly" at bounding box center [710, 91] width 65 height 33
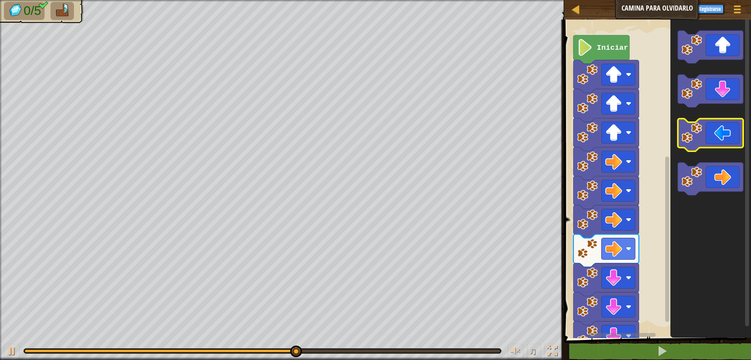
click at [704, 133] on icon "Espacio de trabajo de Blockly" at bounding box center [710, 135] width 65 height 33
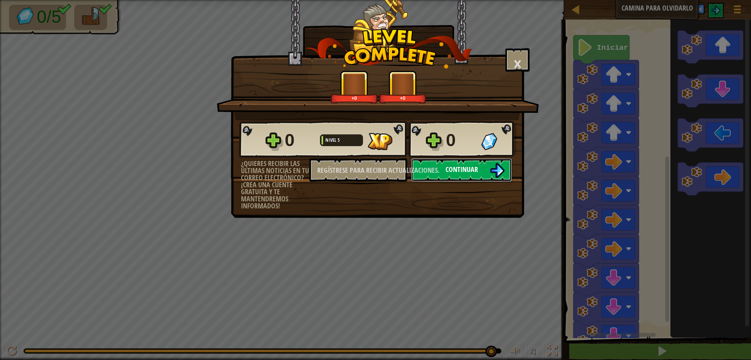
click at [480, 173] on button "Continuar" at bounding box center [461, 169] width 101 height 23
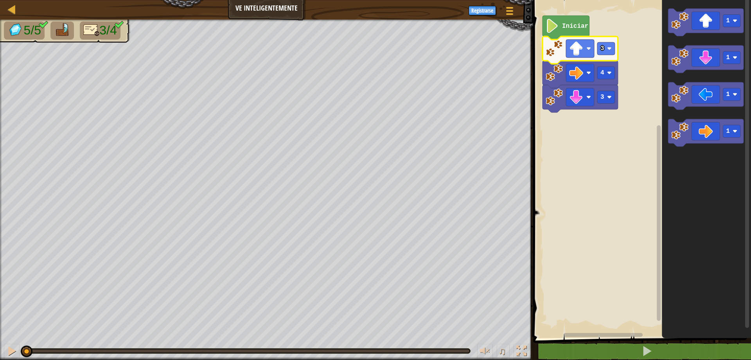
click at [560, 36] on icon "Espacio de trabajo de Blockly" at bounding box center [566, 28] width 47 height 24
click at [560, 31] on icon "Espacio de trabajo de Blockly" at bounding box center [566, 28] width 47 height 24
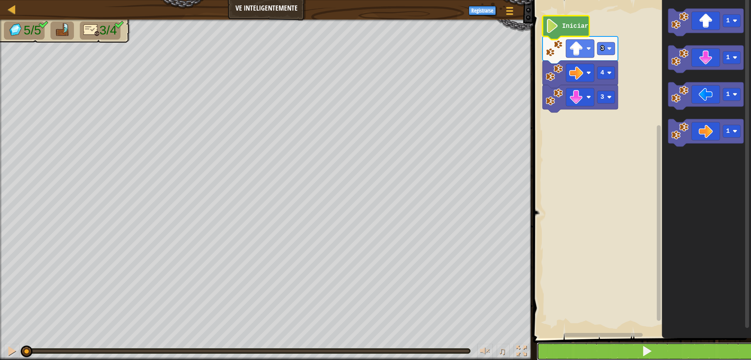
click at [643, 350] on span at bounding box center [647, 350] width 11 height 11
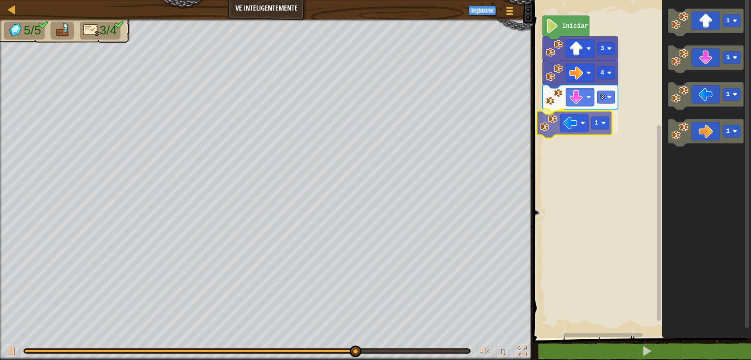
click at [582, 125] on div "Iniciar 3 1 4 3 1 1 1 1 1" at bounding box center [641, 167] width 220 height 342
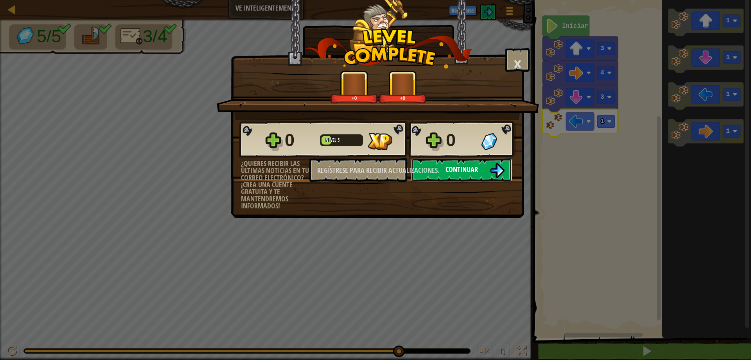
click at [477, 172] on font "Continuar" at bounding box center [462, 169] width 32 height 10
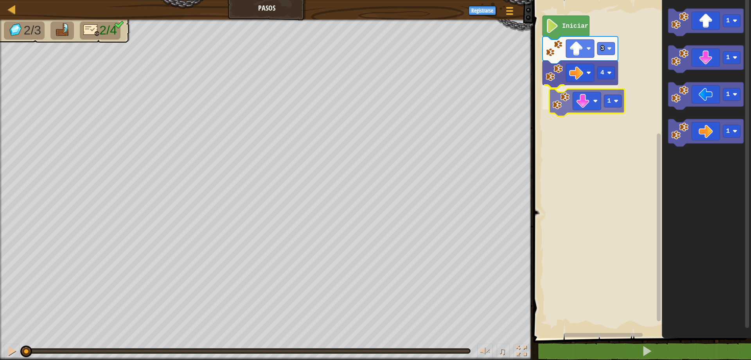
click at [584, 99] on div "4 1 3 Iniciar 1 1 1 1 1" at bounding box center [641, 167] width 220 height 342
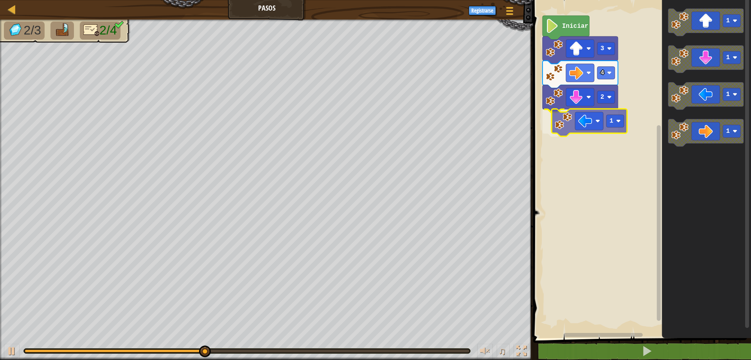
click at [595, 129] on div "Iniciar 3 4 2 1 1 1 1 1 1" at bounding box center [641, 167] width 220 height 342
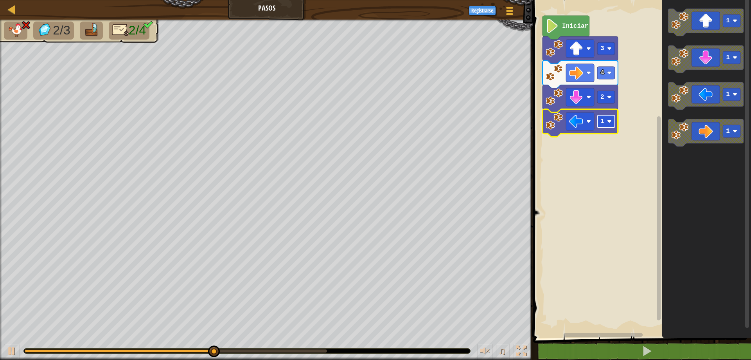
click at [611, 121] on image "Espacio de trabajo de Blockly" at bounding box center [609, 121] width 5 height 5
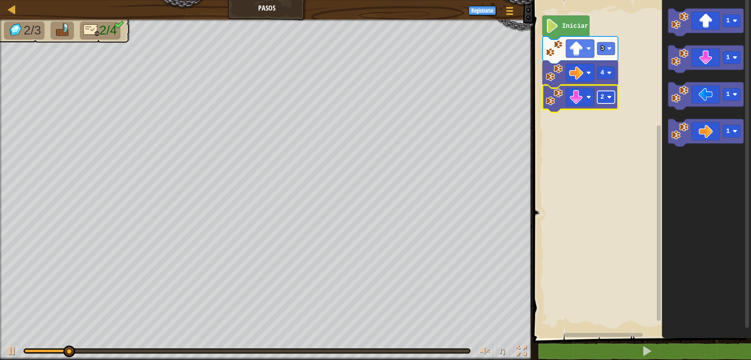
click at [609, 99] on image "Espacio de trabajo de Blockly" at bounding box center [609, 97] width 5 height 5
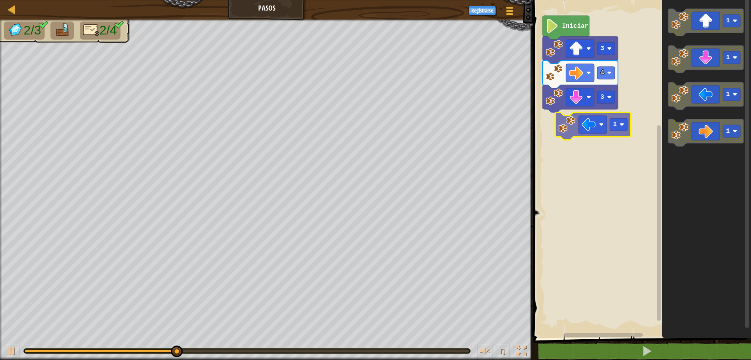
click at [595, 132] on div "Iniciar 3 4 3 1 1 1 1 1" at bounding box center [641, 167] width 220 height 342
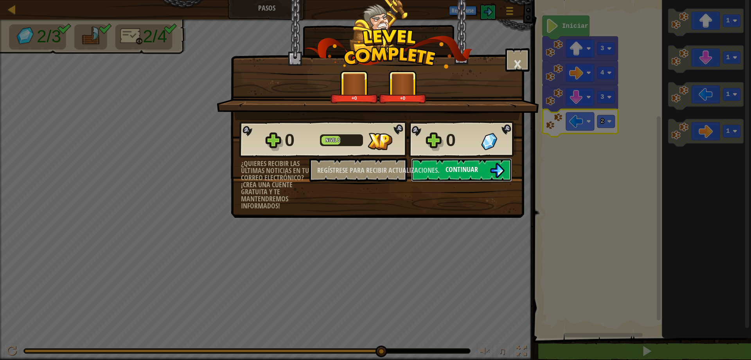
click at [472, 173] on font "Continuar" at bounding box center [462, 169] width 32 height 10
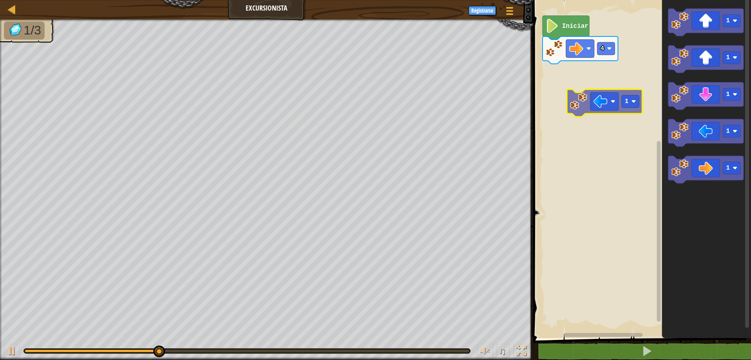
click at [606, 99] on div "Iniciar 4 1 1 1 1 1 1" at bounding box center [641, 167] width 220 height 342
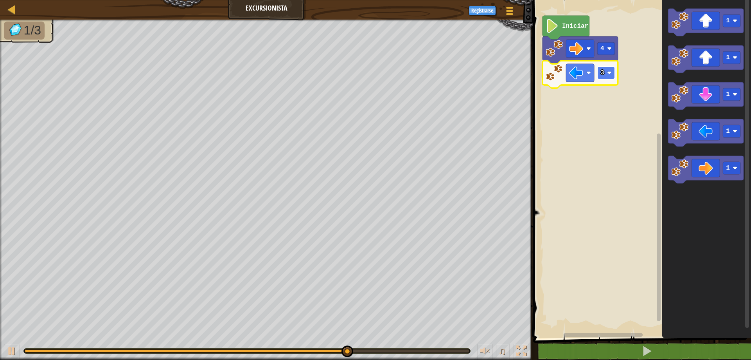
click at [606, 76] on rect "Espacio de trabajo de Blockly" at bounding box center [607, 73] width 18 height 13
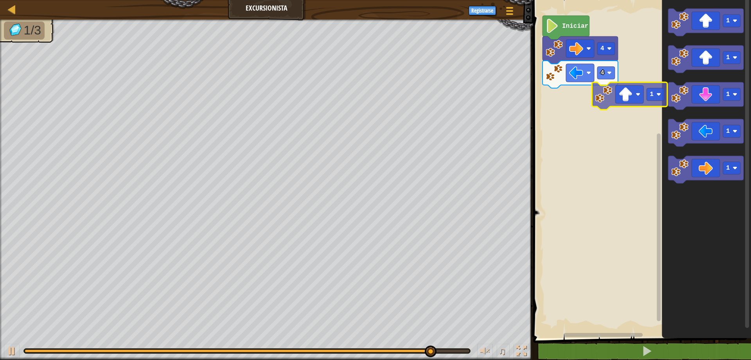
click at [599, 105] on div "Iniciar 4 4 1 1 1 1 1 1" at bounding box center [641, 167] width 220 height 342
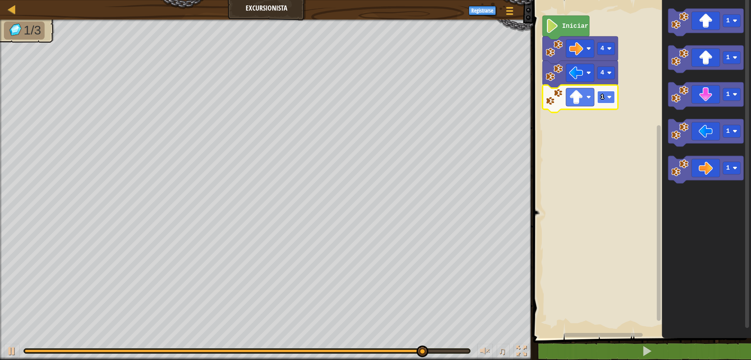
click at [611, 98] on image "Espacio de trabajo de Blockly" at bounding box center [609, 97] width 5 height 5
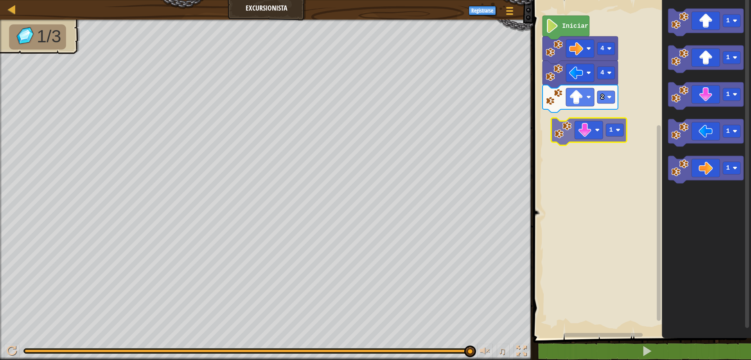
click at [604, 133] on div "Iniciar 4 4 2 1 1 1 1 1 1" at bounding box center [641, 167] width 220 height 342
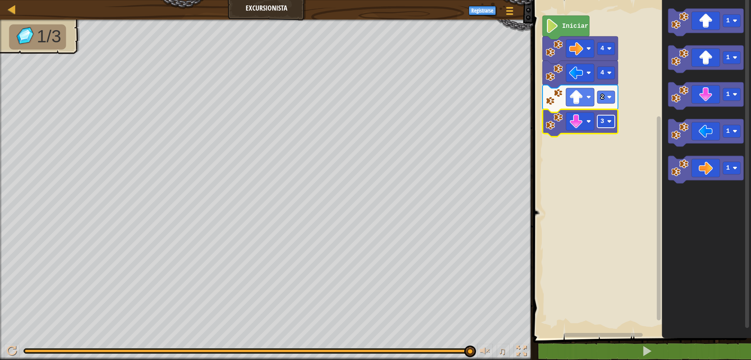
click at [606, 123] on rect "Espacio de trabajo de Blockly" at bounding box center [607, 121] width 18 height 13
click at [612, 128] on icon "Espacio de trabajo de Blockly" at bounding box center [581, 122] width 76 height 27
click at [612, 123] on image "Espacio de trabajo de Blockly" at bounding box center [609, 121] width 5 height 5
click at [606, 151] on rect "Espacio de trabajo de Blockly" at bounding box center [641, 167] width 220 height 342
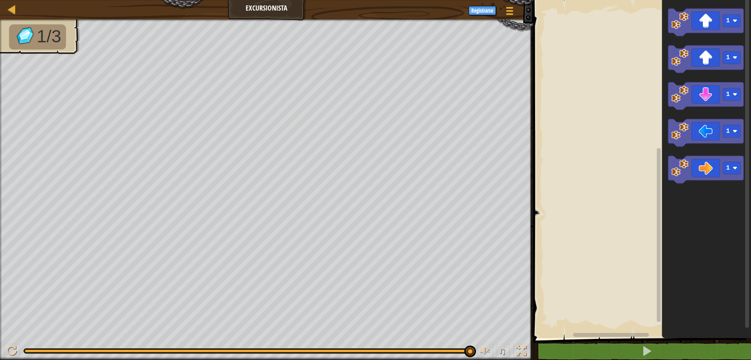
click at [584, 70] on rect "Espacio de trabajo de Blockly" at bounding box center [641, 167] width 220 height 342
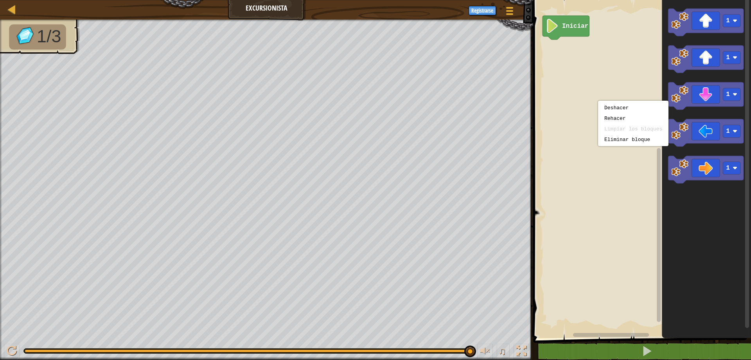
click at [580, 69] on rect "Espacio de trabajo de Blockly" at bounding box center [641, 167] width 220 height 342
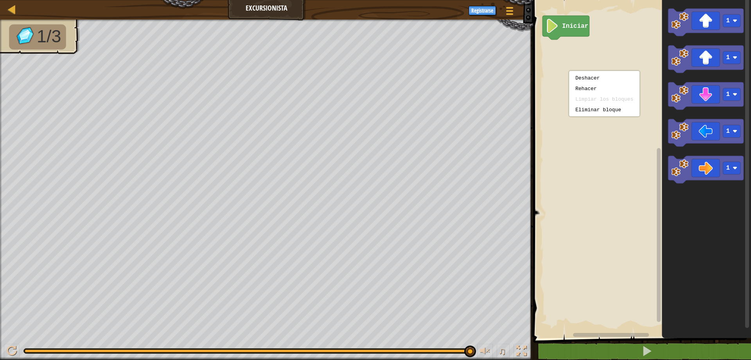
click at [581, 185] on rect "Espacio de trabajo de Blockly" at bounding box center [641, 167] width 220 height 342
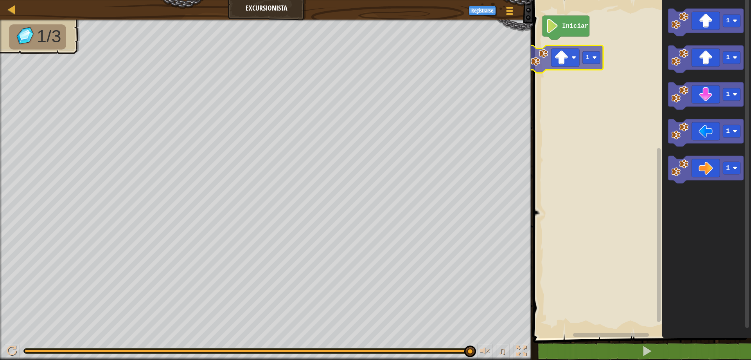
click at [573, 58] on div "Iniciar 1 1 1 1 1 1" at bounding box center [641, 167] width 220 height 342
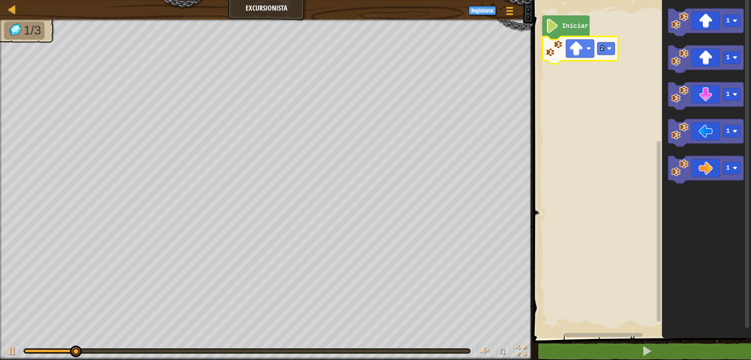
click at [621, 95] on rect "Espacio de trabajo de Blockly" at bounding box center [641, 167] width 220 height 342
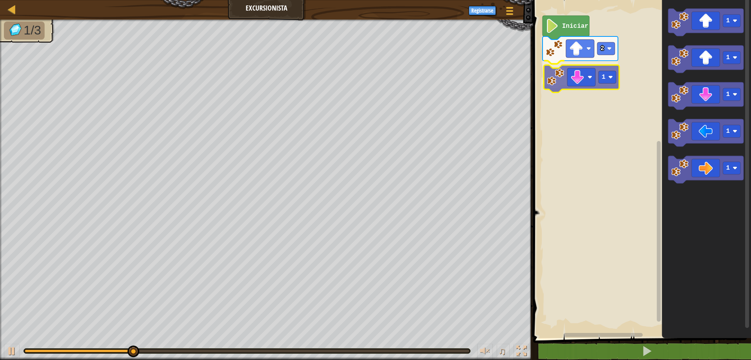
click at [581, 79] on div "Iniciar 2 1 1 1 1 1 1 1" at bounding box center [641, 167] width 220 height 342
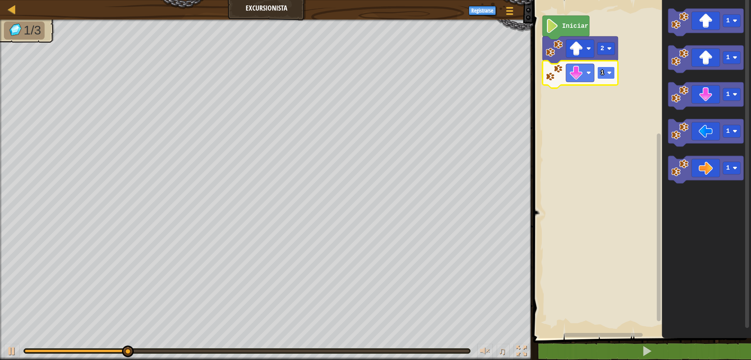
click at [604, 71] on text "1" at bounding box center [603, 72] width 4 height 7
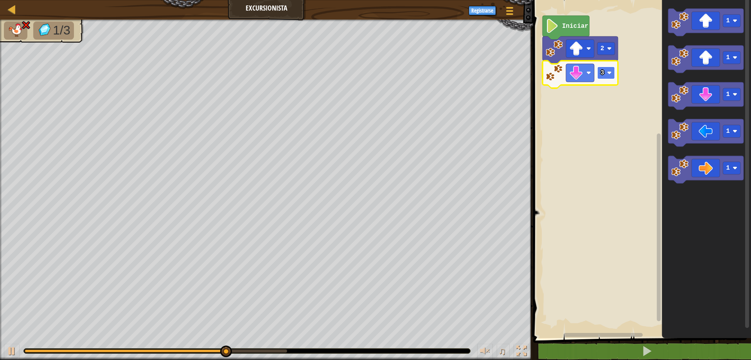
click at [605, 77] on rect "Espacio de trabajo de Blockly" at bounding box center [607, 73] width 18 height 13
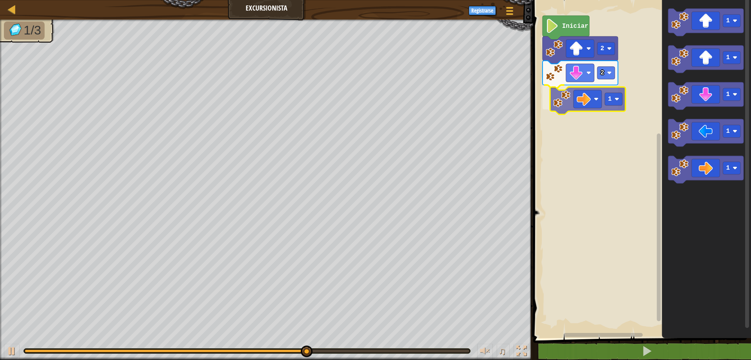
click at [596, 102] on div "Iniciar 2 2 1 1 1 1 1 1 1" at bounding box center [641, 167] width 220 height 342
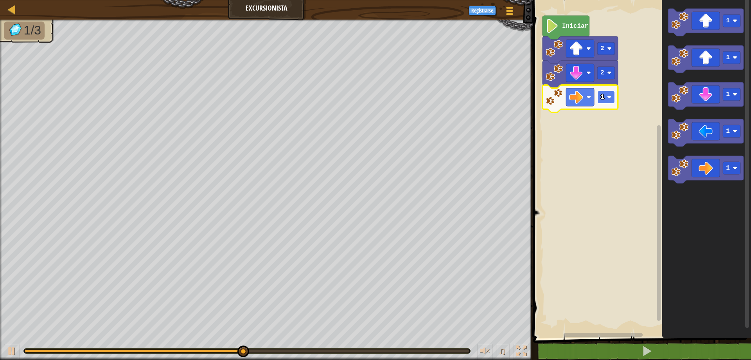
click at [608, 102] on rect "Espacio de trabajo de Blockly" at bounding box center [607, 97] width 18 height 13
click at [607, 101] on rect "Espacio de trabajo de Blockly" at bounding box center [607, 97] width 18 height 13
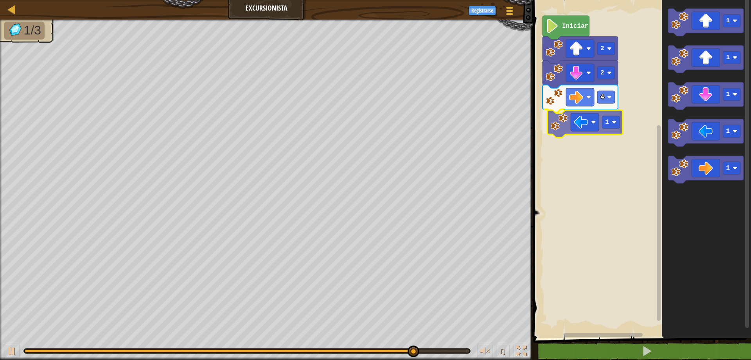
click at [590, 131] on div "Iniciar 2 2 4 1 1 1 1 1 1 1" at bounding box center [641, 167] width 220 height 342
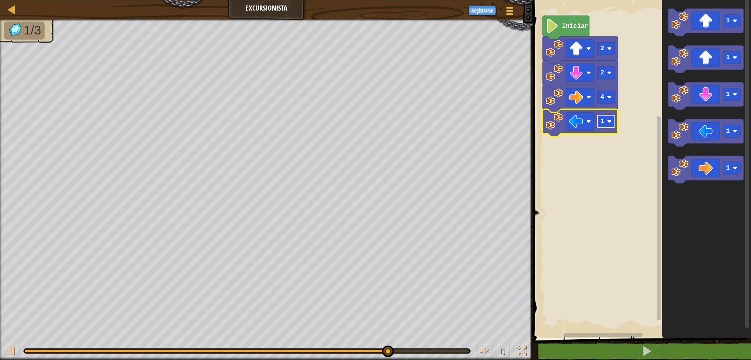
click at [614, 124] on rect "Espacio de trabajo de Blockly" at bounding box center [607, 121] width 18 height 13
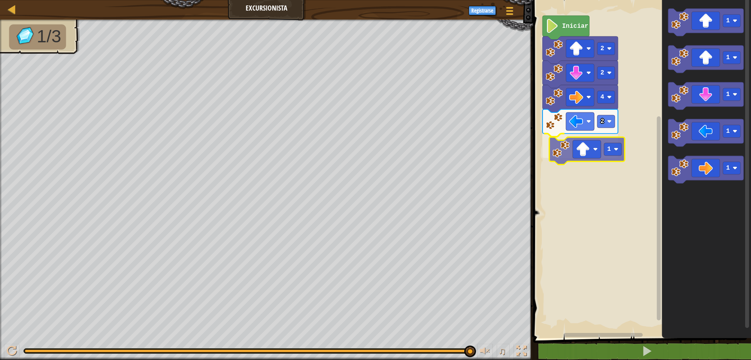
click at [595, 150] on div "Iniciar 2 2 4 2 1 1 1 1 1 1 1" at bounding box center [641, 167] width 220 height 342
click at [610, 145] on image "Espacio de trabajo de Blockly" at bounding box center [609, 145] width 5 height 5
click at [608, 146] on image "Espacio de trabajo de Blockly" at bounding box center [609, 145] width 5 height 5
click at [609, 147] on image "Espacio de trabajo de Blockly" at bounding box center [609, 145] width 5 height 5
click at [612, 148] on rect "Espacio de trabajo de Blockly" at bounding box center [607, 145] width 18 height 13
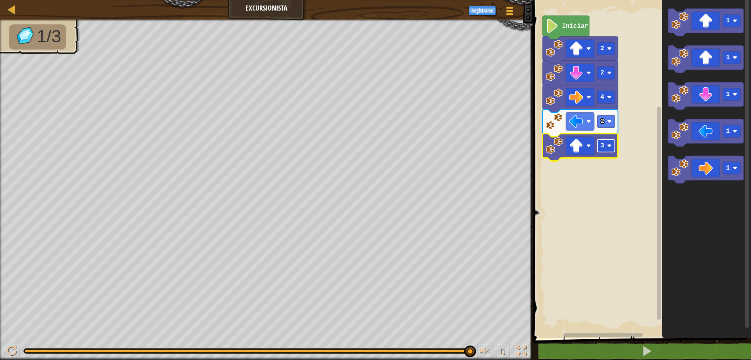
click at [610, 144] on image "Espacio de trabajo de Blockly" at bounding box center [609, 145] width 5 height 5
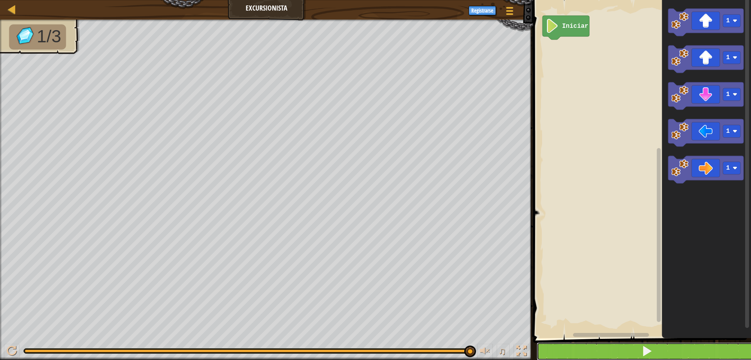
click at [658, 348] on button at bounding box center [647, 351] width 220 height 18
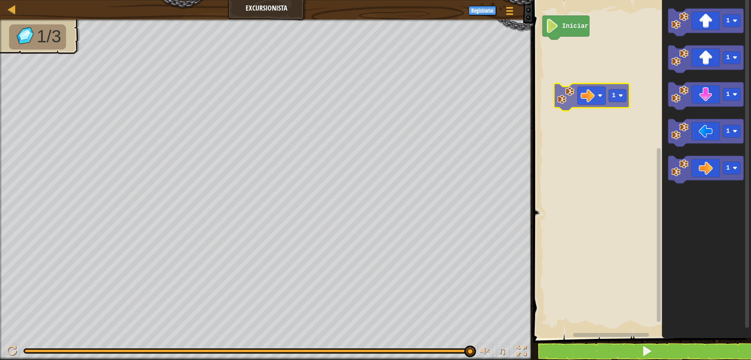
click at [580, 67] on div "Iniciar 1 1 1 1 1 1" at bounding box center [641, 167] width 220 height 342
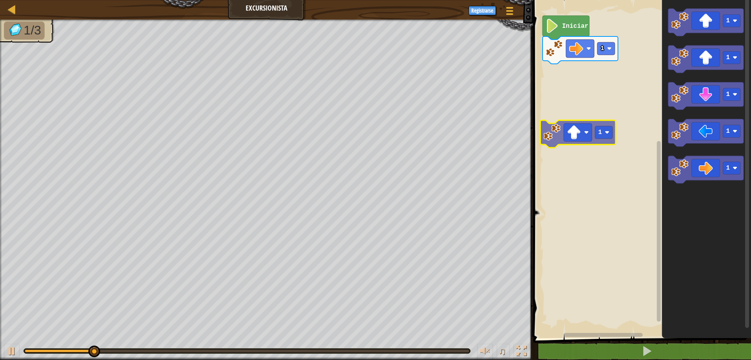
click at [608, 78] on div "1 Iniciar 1 1 1 1 1 1" at bounding box center [641, 167] width 220 height 342
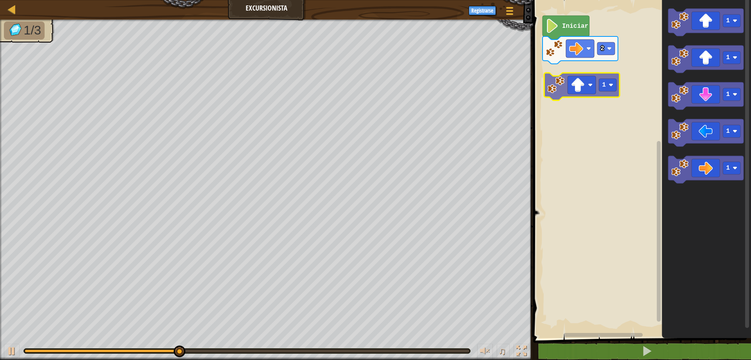
click at [588, 84] on div "Iniciar 2 1 1 1 1 1 1" at bounding box center [641, 167] width 220 height 342
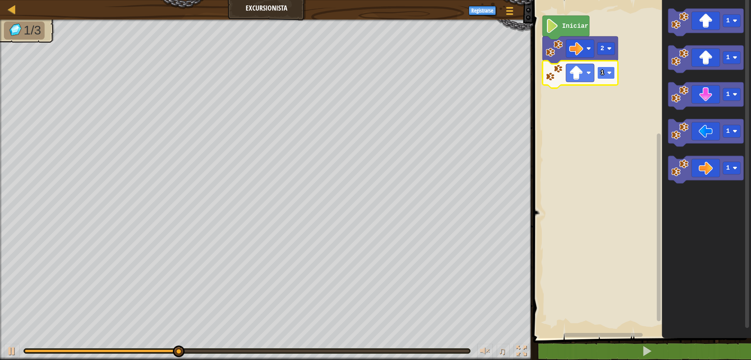
click at [614, 78] on rect "Espacio de trabajo de Blockly" at bounding box center [607, 73] width 18 height 13
click at [610, 80] on icon "Espacio de trabajo de Blockly" at bounding box center [581, 74] width 76 height 27
click at [611, 77] on rect "Espacio de trabajo de Blockly" at bounding box center [607, 73] width 18 height 13
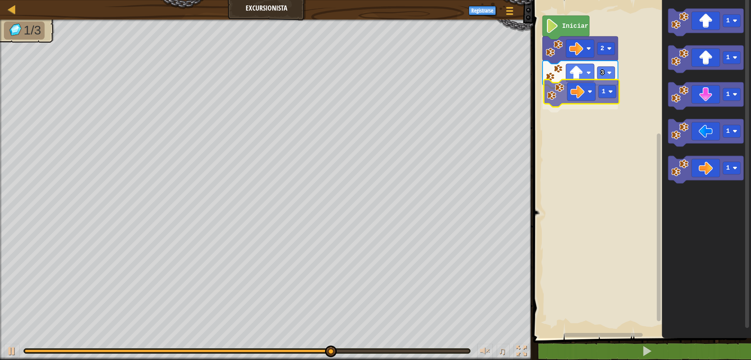
click at [593, 93] on div "Iniciar 2 3 1 1 1 1 1 1 1" at bounding box center [641, 167] width 220 height 342
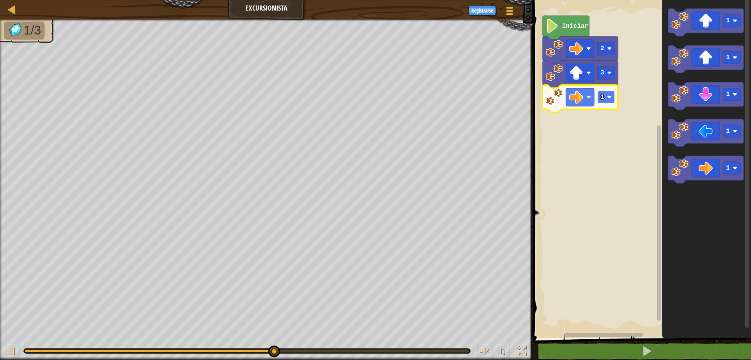
click at [612, 99] on image "Espacio de trabajo de Blockly" at bounding box center [609, 97] width 5 height 5
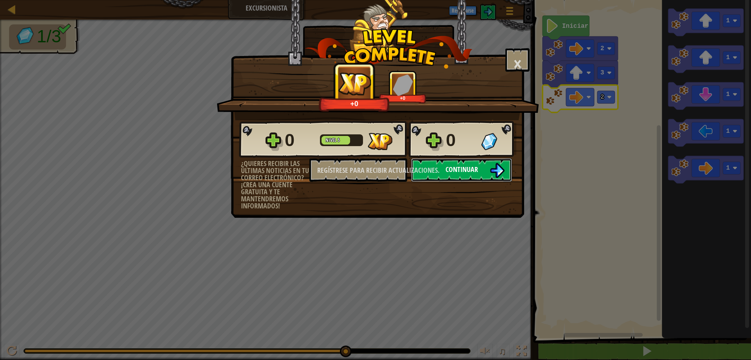
click at [494, 172] on img at bounding box center [497, 170] width 15 height 15
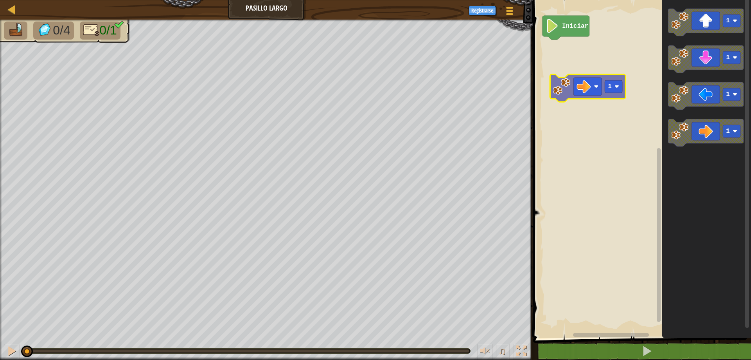
click at [578, 63] on div "Iniciar 1 1 1 1 1" at bounding box center [641, 167] width 220 height 342
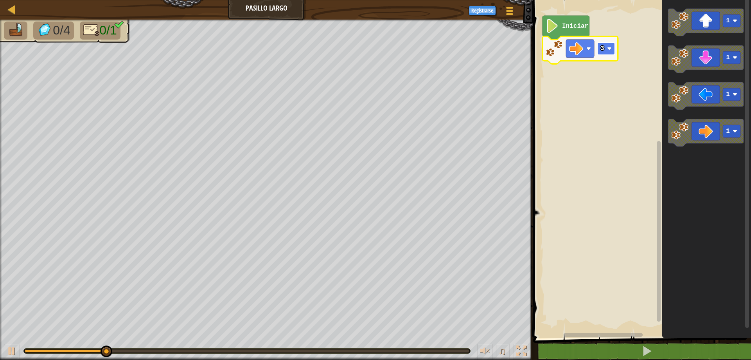
click at [615, 49] on rect "Espacio de trabajo de Blockly" at bounding box center [607, 48] width 18 height 13
click at [605, 46] on rect "Espacio de trabajo de Blockly" at bounding box center [607, 48] width 18 height 13
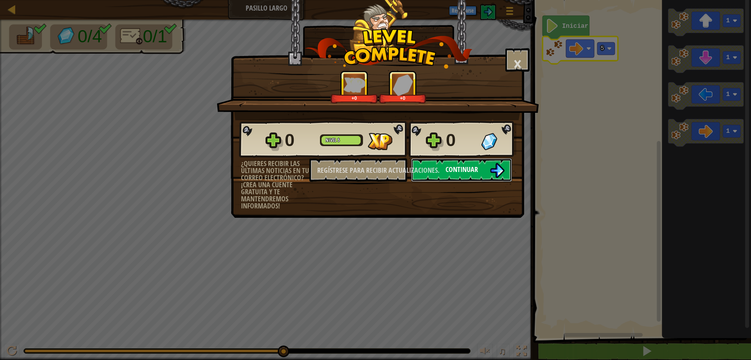
click at [474, 173] on font "Continuar" at bounding box center [462, 169] width 32 height 10
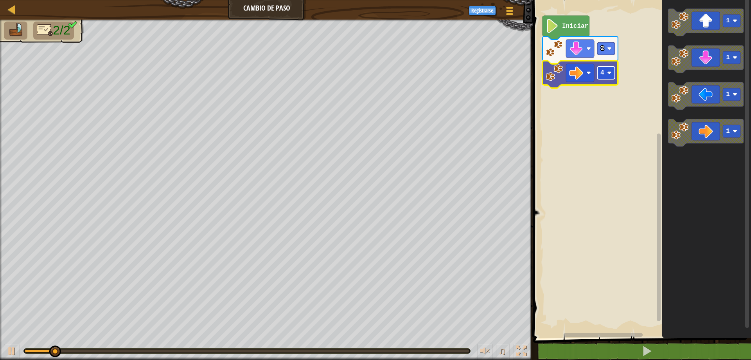
click at [604, 72] on text "4" at bounding box center [603, 72] width 4 height 7
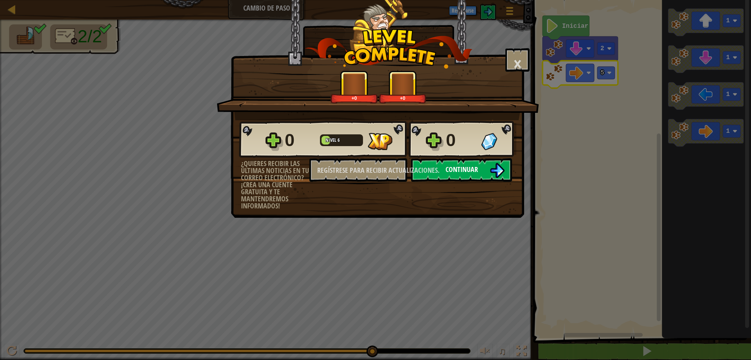
click at [474, 169] on font "Continuar" at bounding box center [462, 169] width 32 height 10
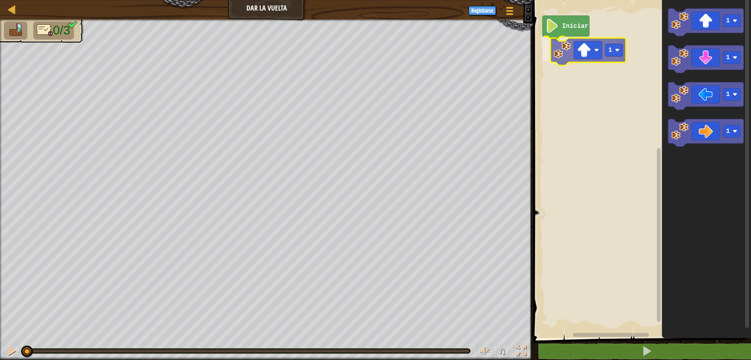
click at [576, 57] on div "Iniciar 1 1 1 1 1 1" at bounding box center [641, 167] width 220 height 342
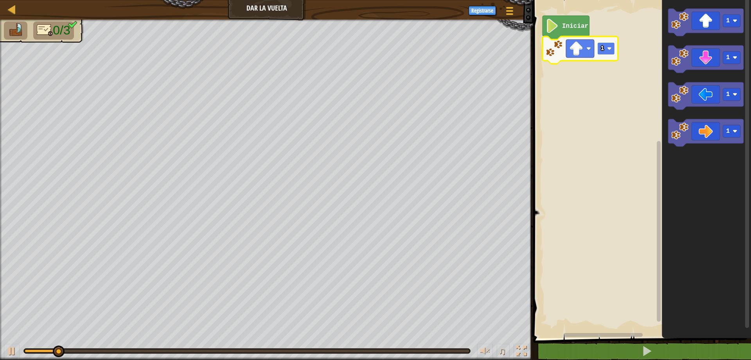
click at [611, 45] on rect "Espacio de trabajo de Blockly" at bounding box center [607, 48] width 18 height 13
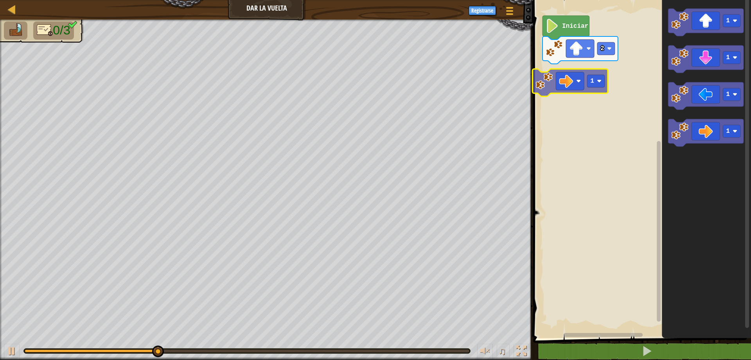
click at [585, 75] on div "Iniciar 2 1 1 1 1 1" at bounding box center [641, 167] width 220 height 342
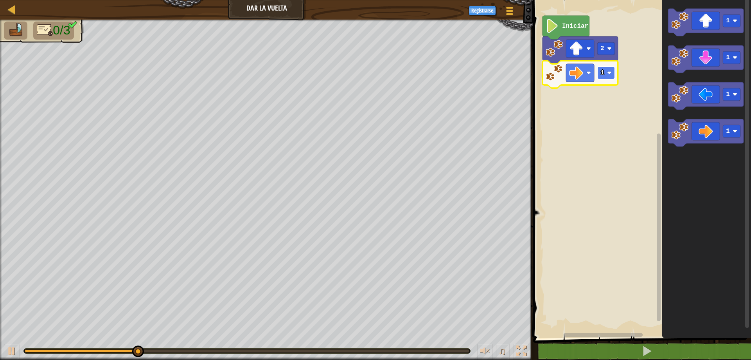
click at [605, 73] on rect "Espacio de trabajo de Blockly" at bounding box center [607, 73] width 18 height 13
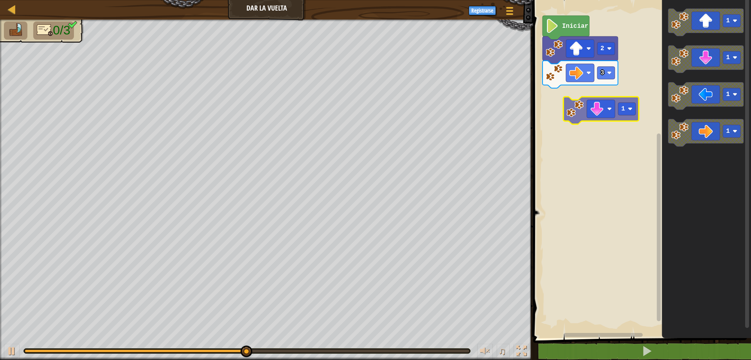
click at [588, 106] on div "Iniciar 2 3 1 1 1 1 1" at bounding box center [641, 167] width 220 height 342
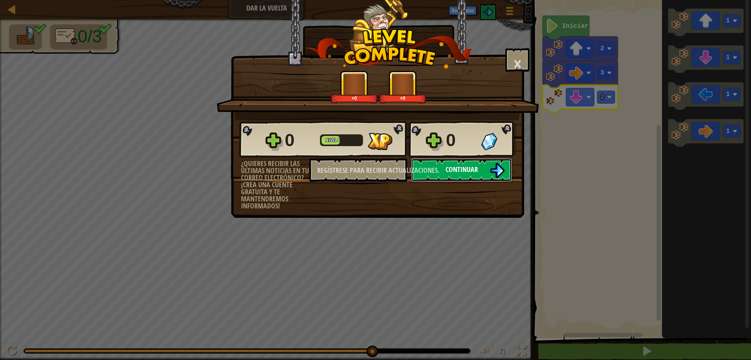
click at [466, 168] on font "Continuar" at bounding box center [462, 169] width 32 height 10
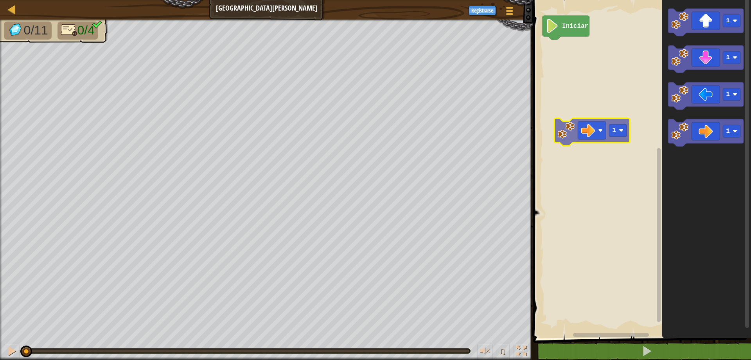
click at [591, 129] on div "Iniciar 1 1 1 1 1" at bounding box center [641, 167] width 220 height 342
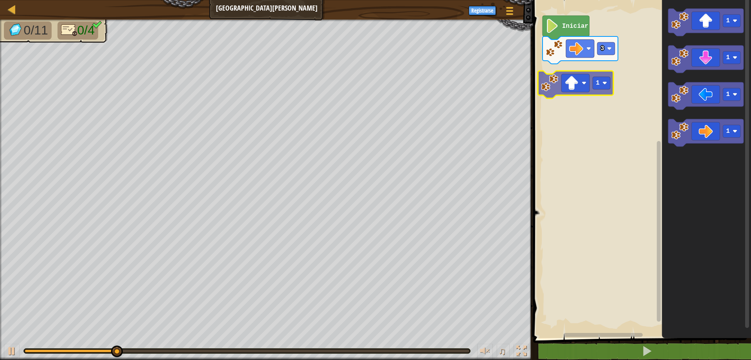
click at [583, 86] on div "Iniciar 3 1 1 1 1 1" at bounding box center [641, 167] width 220 height 342
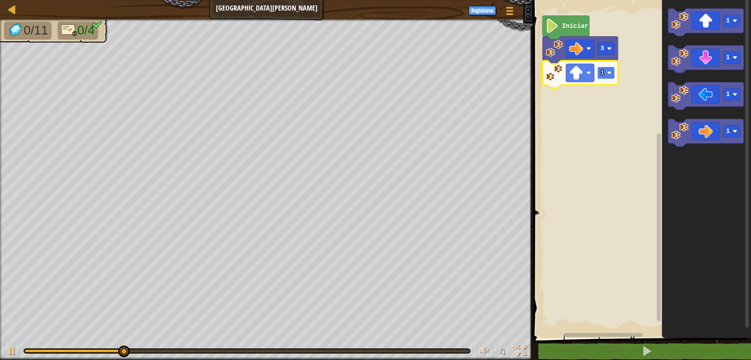
click at [609, 70] on image "Espacio de trabajo de Blockly" at bounding box center [609, 72] width 5 height 5
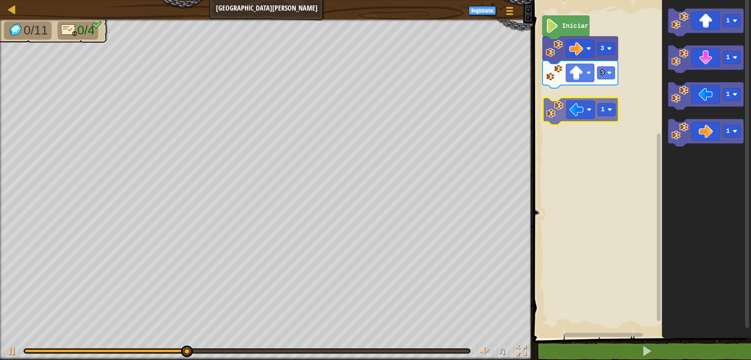
click at [588, 105] on div "Iniciar 3 3 1 1 1 1 1 1" at bounding box center [641, 167] width 220 height 342
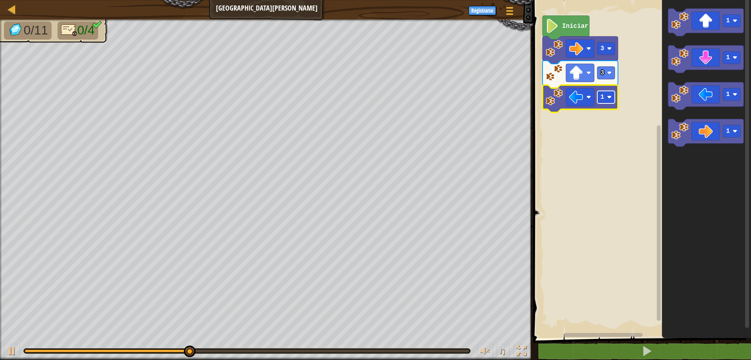
click at [612, 100] on rect "Espacio de trabajo de Blockly" at bounding box center [607, 97] width 18 height 13
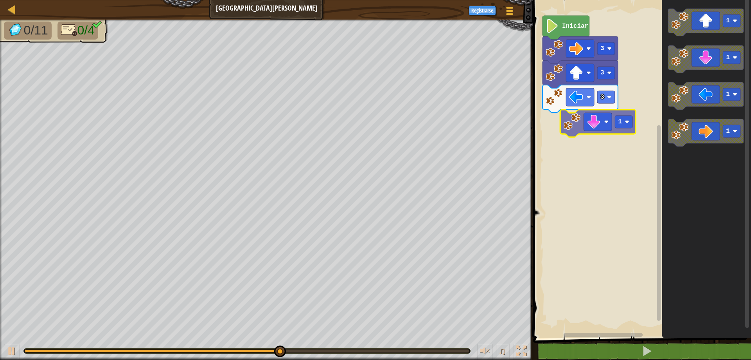
click at [598, 127] on div "Iniciar 3 3 3 1 1 1 1 1 1" at bounding box center [641, 167] width 220 height 342
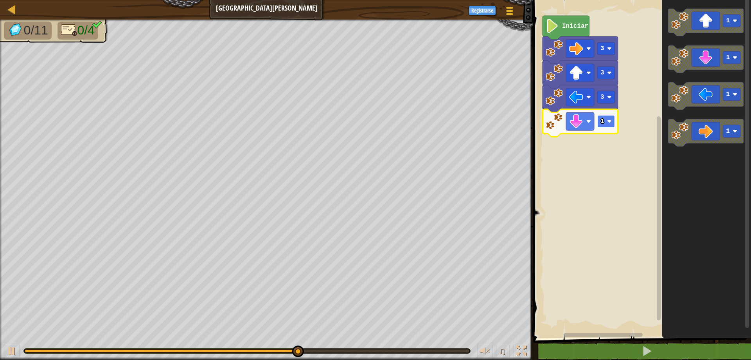
click at [606, 126] on rect "Espacio de trabajo de Blockly" at bounding box center [607, 121] width 18 height 13
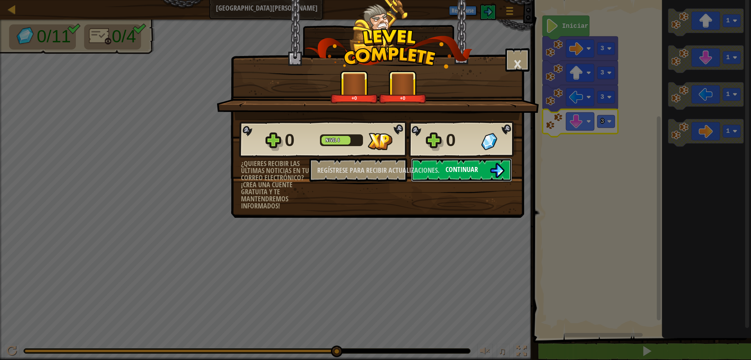
click at [487, 171] on button "Continuar" at bounding box center [461, 169] width 101 height 23
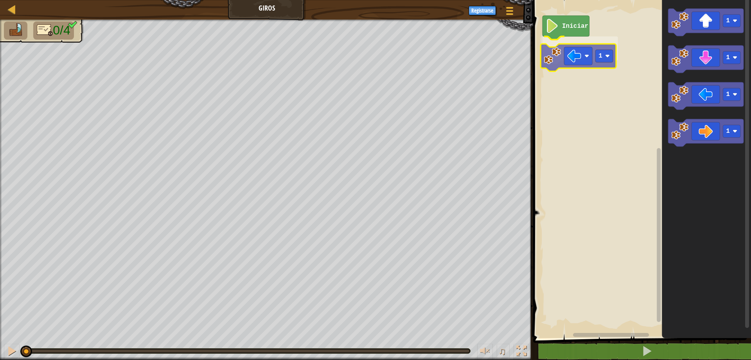
click at [583, 62] on div "Iniciar 1 1 1 1 1 1" at bounding box center [641, 167] width 220 height 342
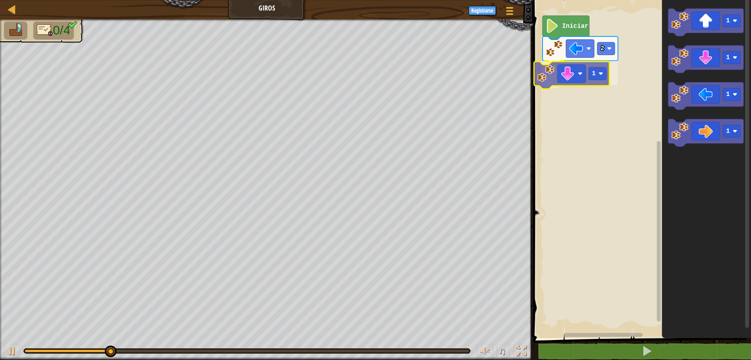
click at [580, 76] on div "Iniciar 2 1 1 1 1 1 1" at bounding box center [641, 167] width 220 height 342
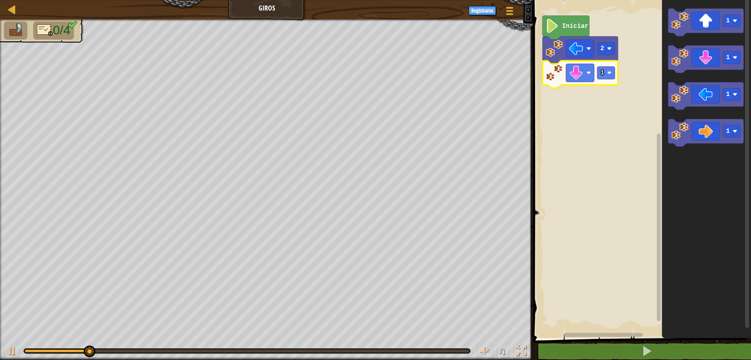
click at [616, 74] on icon "Espacio de trabajo de Blockly" at bounding box center [581, 74] width 76 height 27
click at [610, 72] on image "Espacio de trabajo de Blockly" at bounding box center [609, 72] width 5 height 5
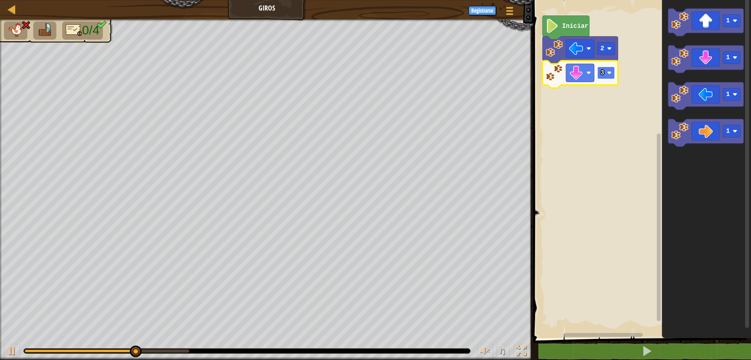
click at [610, 76] on rect "Espacio de trabajo de Blockly" at bounding box center [607, 73] width 18 height 13
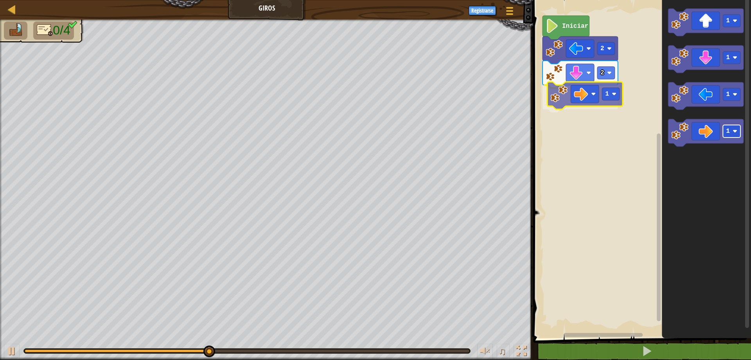
click at [604, 99] on div "Iniciar 2 2 1 1 1 1 1 1" at bounding box center [641, 167] width 220 height 342
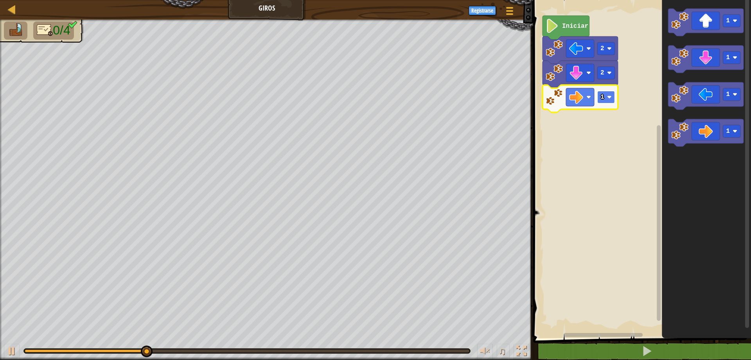
click at [614, 99] on rect "Espacio de trabajo de Blockly" at bounding box center [607, 97] width 18 height 13
click at [609, 94] on rect "Espacio de trabajo de Blockly" at bounding box center [607, 97] width 18 height 13
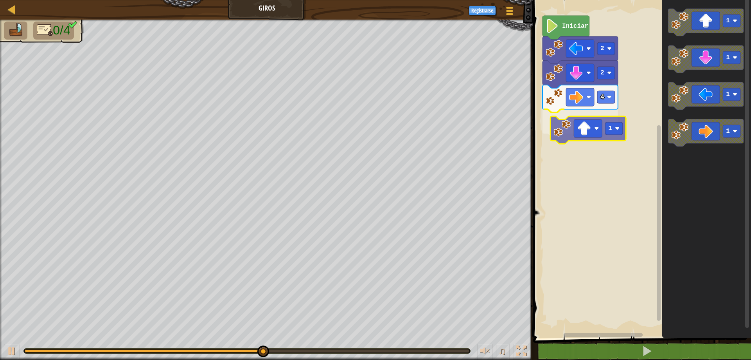
click at [595, 128] on div "Iniciar 2 2 4 1 1 1 1 1 1" at bounding box center [641, 167] width 220 height 342
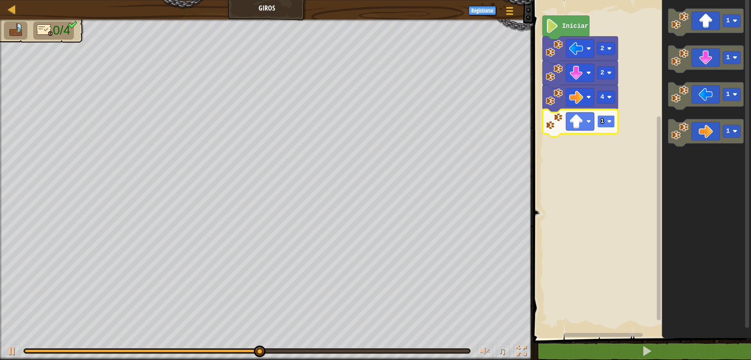
click at [609, 124] on image "Espacio de trabajo de Blockly" at bounding box center [609, 121] width 5 height 5
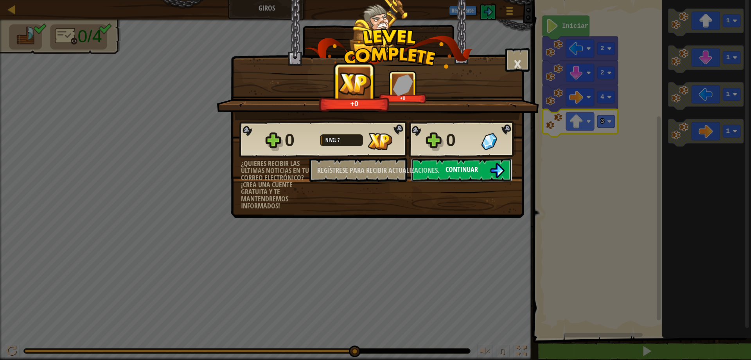
click at [485, 170] on button "Continuar" at bounding box center [461, 169] width 101 height 23
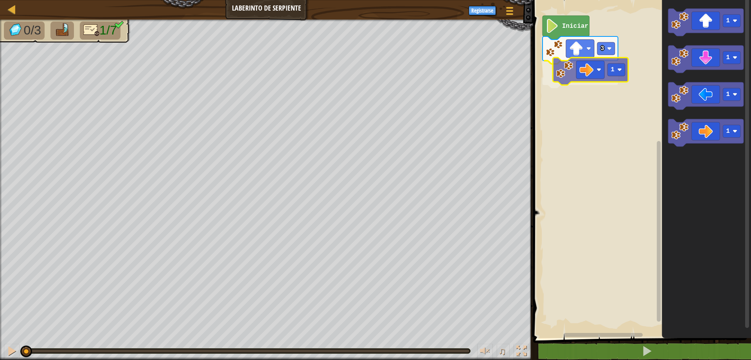
click at [596, 79] on div "3 1 Iniciar 1 1 1 1 1" at bounding box center [641, 167] width 220 height 342
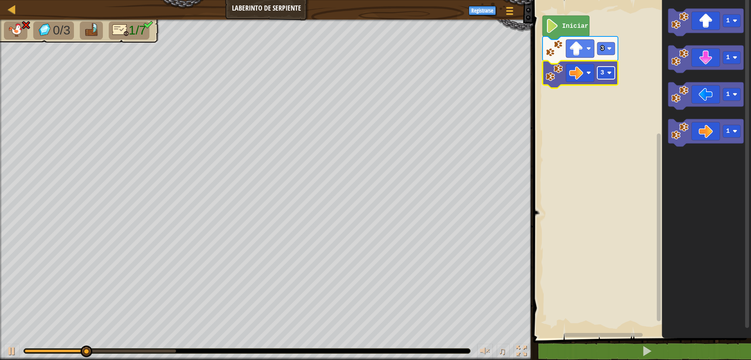
click at [609, 76] on rect "Espacio de trabajo de Blockly" at bounding box center [607, 73] width 18 height 13
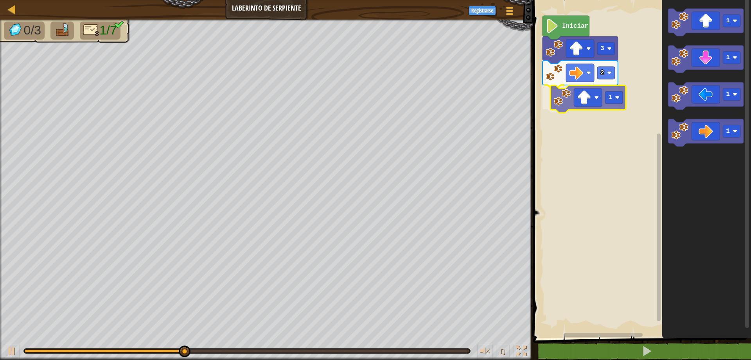
click at [589, 95] on div "Iniciar 3 2 1 1 1 1 1 1" at bounding box center [641, 167] width 220 height 342
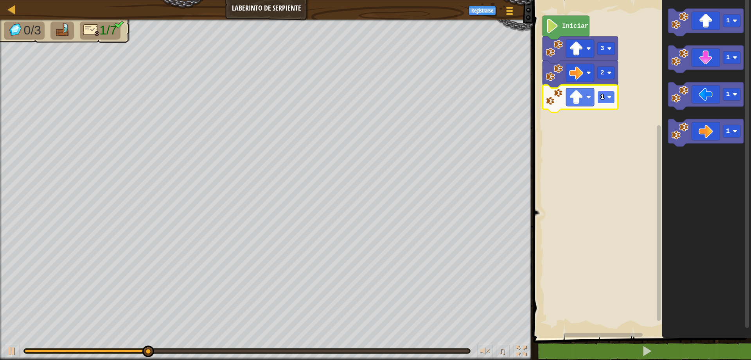
click at [610, 95] on image "Espacio de trabajo de Blockly" at bounding box center [609, 97] width 5 height 5
click at [608, 94] on rect "Espacio de trabajo de Blockly" at bounding box center [607, 97] width 18 height 13
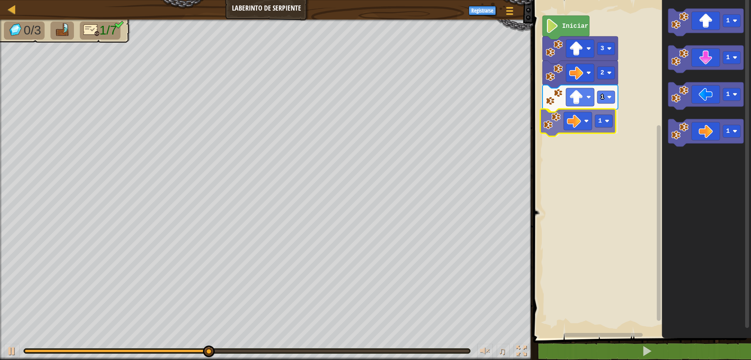
click at [582, 128] on div "Iniciar 3 2 1 1 1 1 1 1 1" at bounding box center [641, 167] width 220 height 342
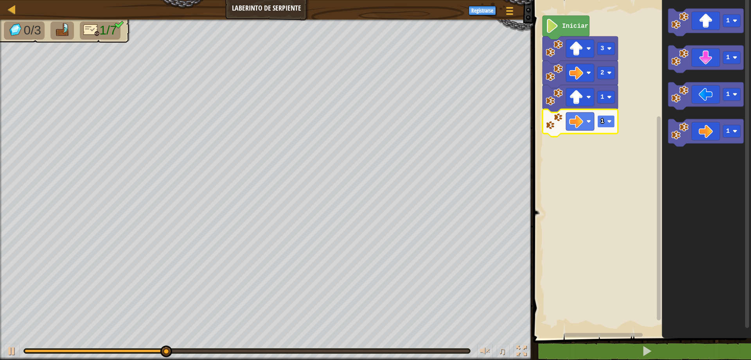
click at [609, 124] on image "Espacio de trabajo de Blockly" at bounding box center [609, 121] width 5 height 5
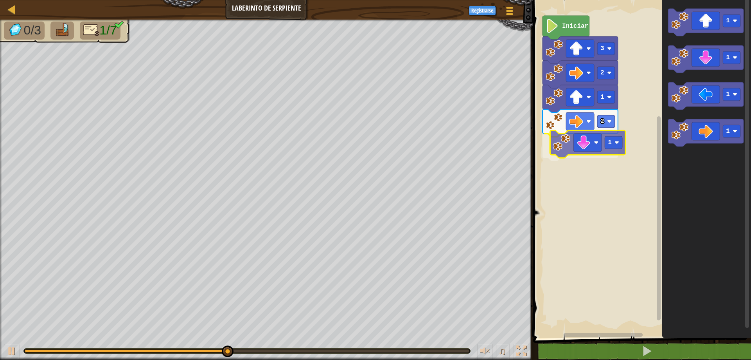
click at [595, 151] on div "Iniciar 3 2 1 2 1 1 1 1 1 1" at bounding box center [641, 167] width 220 height 342
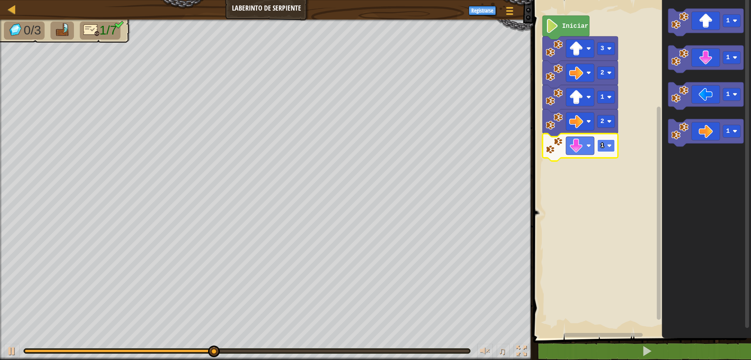
click at [614, 146] on rect "Espacio de trabajo de Blockly" at bounding box center [607, 145] width 18 height 13
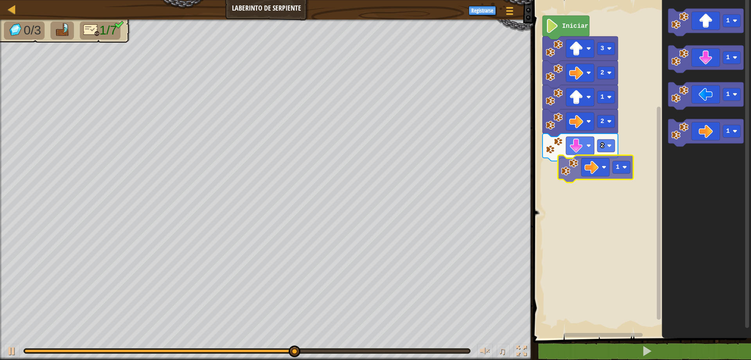
click at [596, 167] on div "Iniciar 3 2 1 2 2 1 1 1 1 1" at bounding box center [641, 167] width 220 height 342
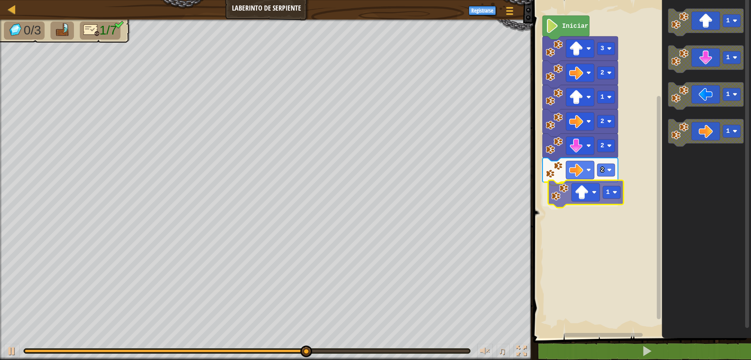
click at [593, 196] on div "Iniciar 3 2 1 2 2 2 1 1 1 1 1 1" at bounding box center [641, 167] width 220 height 342
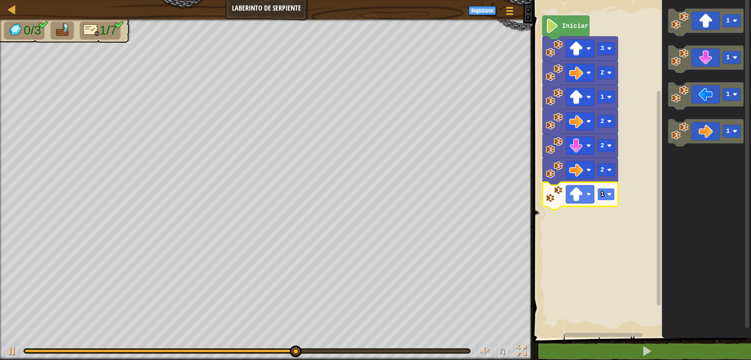
click at [609, 194] on image "Espacio de trabajo de Blockly" at bounding box center [609, 194] width 5 height 5
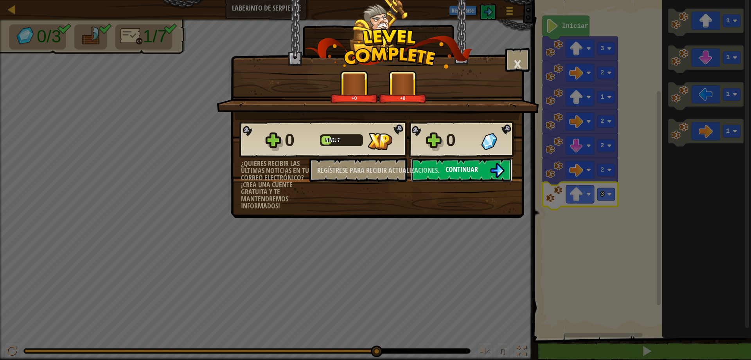
click at [487, 169] on button "Continuar" at bounding box center [461, 169] width 101 height 23
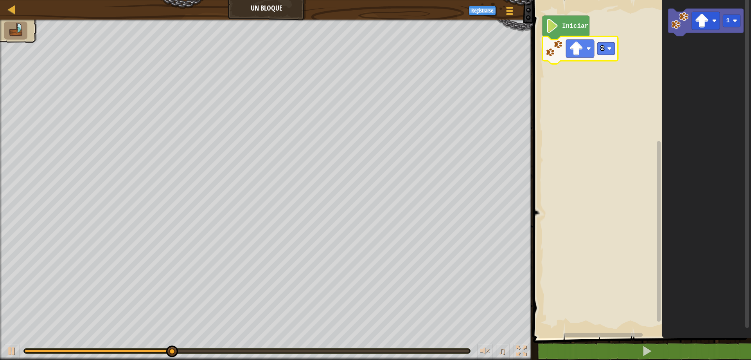
click at [672, 43] on icon "Espacio de trabajo de Blockly" at bounding box center [706, 167] width 89 height 342
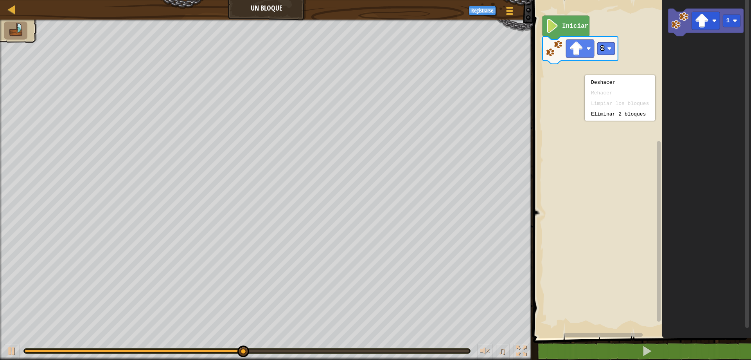
click at [563, 103] on rect "Espacio de trabajo de Blockly" at bounding box center [641, 167] width 220 height 342
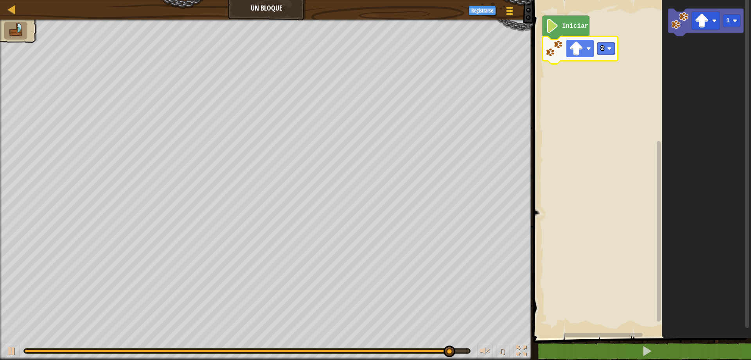
click at [580, 50] on image "Espacio de trabajo de Blockly" at bounding box center [576, 48] width 14 height 14
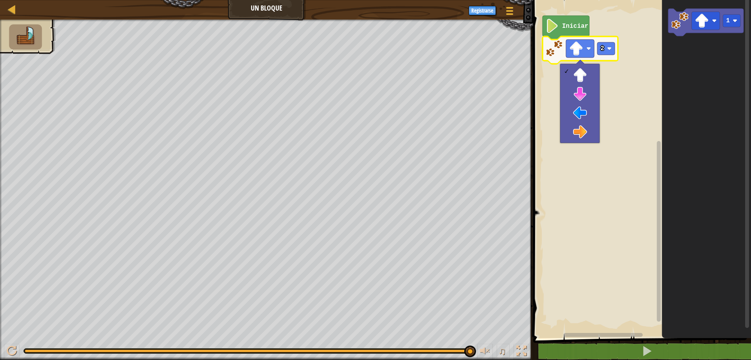
click at [638, 83] on rect "Espacio de trabajo de Blockly" at bounding box center [641, 167] width 220 height 342
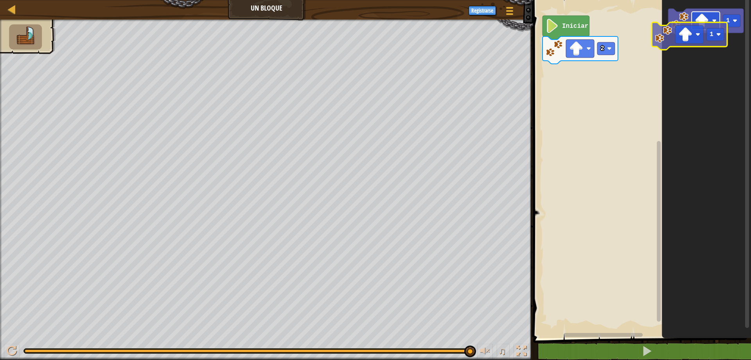
click at [692, 32] on g "1" at bounding box center [706, 22] width 76 height 27
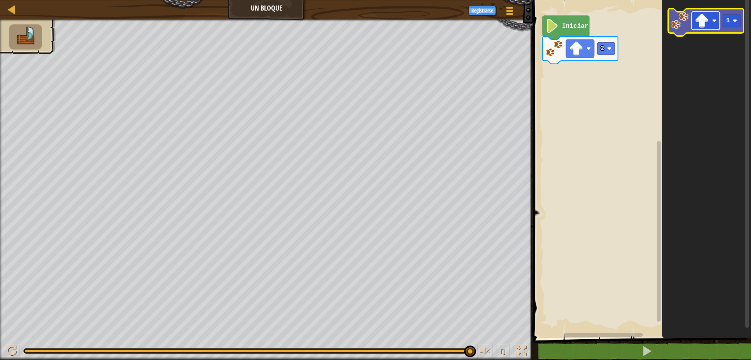
click at [710, 20] on rect "Espacio de trabajo de Blockly" at bounding box center [706, 21] width 28 height 18
click at [613, 81] on div "Iniciar 2 1" at bounding box center [641, 167] width 220 height 342
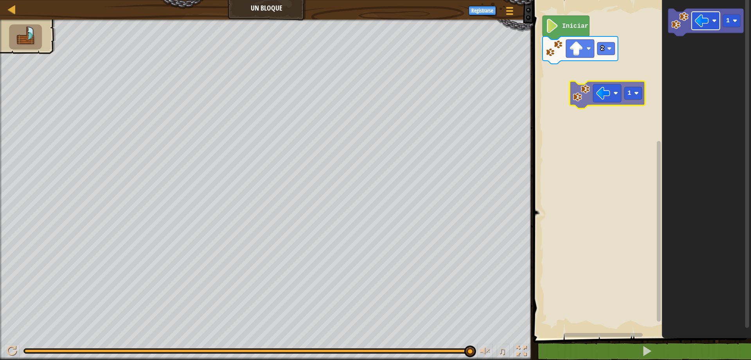
click at [584, 94] on div "Iniciar 2 1 1" at bounding box center [641, 167] width 220 height 342
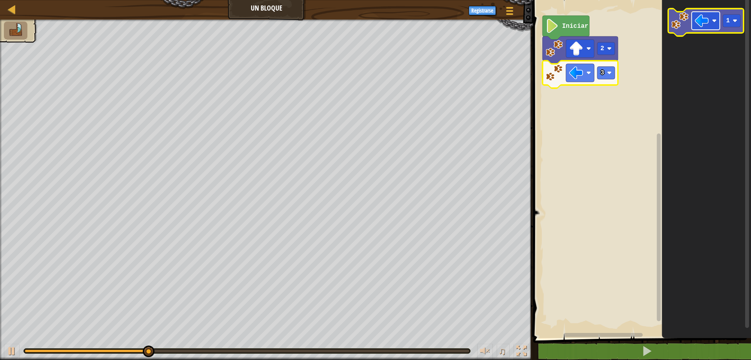
click at [713, 25] on rect "Espacio de trabajo de Blockly" at bounding box center [706, 21] width 28 height 18
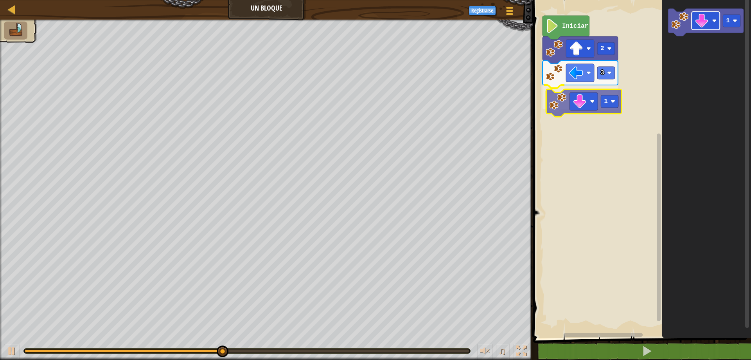
click at [591, 101] on div "Iniciar 2 3 1 1 1" at bounding box center [641, 167] width 220 height 342
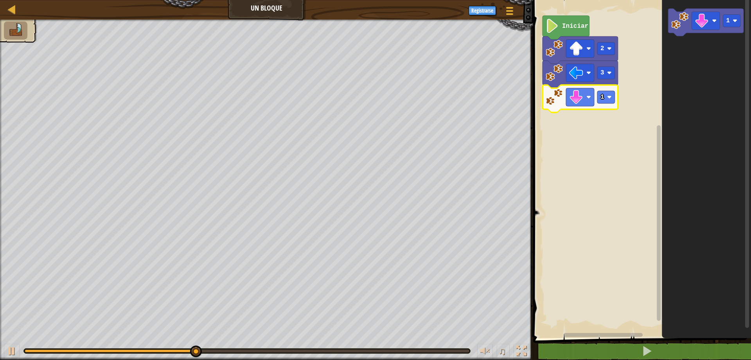
click at [609, 98] on image "Espacio de trabajo de Blockly" at bounding box center [609, 97] width 5 height 5
click at [700, 22] on image "Espacio de trabajo de Blockly" at bounding box center [702, 21] width 14 height 14
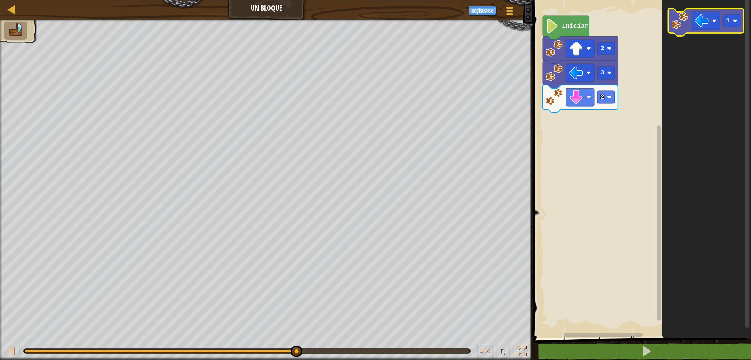
click at [702, 9] on icon "Espacio de trabajo de Blockly" at bounding box center [706, 22] width 76 height 27
click at [702, 19] on image "Espacio de trabajo de Blockly" at bounding box center [702, 21] width 14 height 14
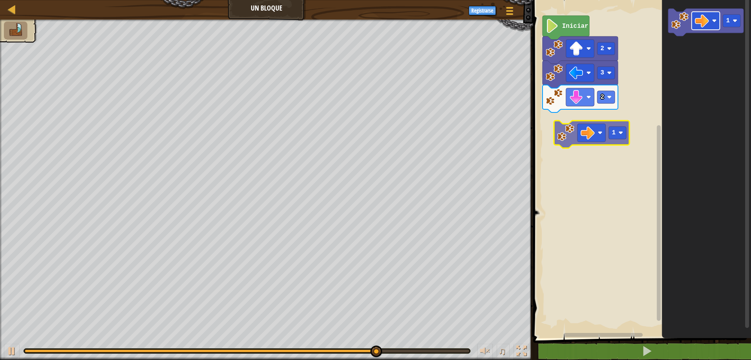
click at [589, 125] on div "Iniciar 2 3 2 1 1" at bounding box center [641, 167] width 220 height 342
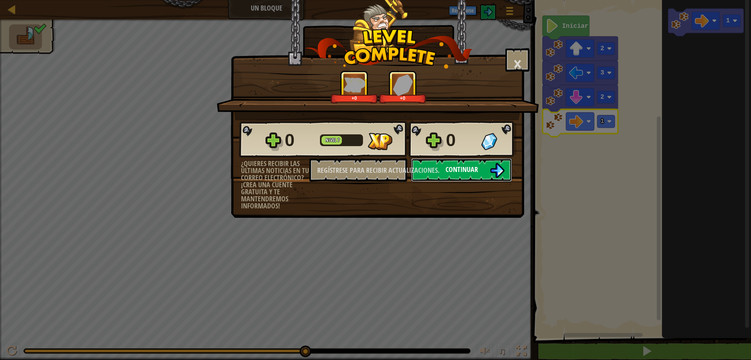
click at [480, 170] on button "Continuar" at bounding box center [461, 169] width 101 height 23
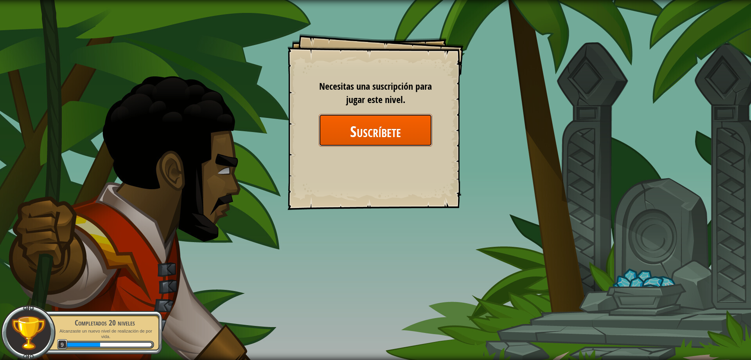
click at [360, 132] on font "Suscríbete" at bounding box center [375, 131] width 51 height 21
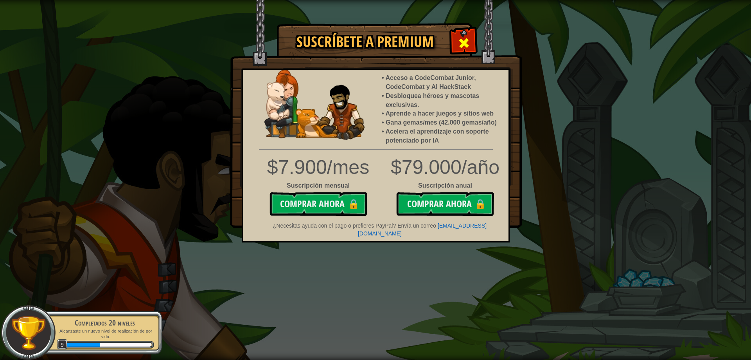
click at [465, 35] on div at bounding box center [464, 42] width 25 height 25
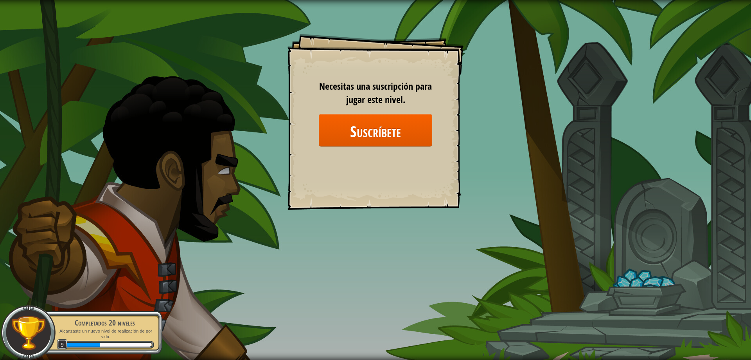
drag, startPoint x: 405, startPoint y: 184, endPoint x: 465, endPoint y: 205, distance: 62.6
click at [443, 204] on div "Objetivos Nivel inicial Error al cargar desde el servidor. Intenta refrescar la…" at bounding box center [376, 122] width 176 height 176
